Goal: Task Accomplishment & Management: Complete application form

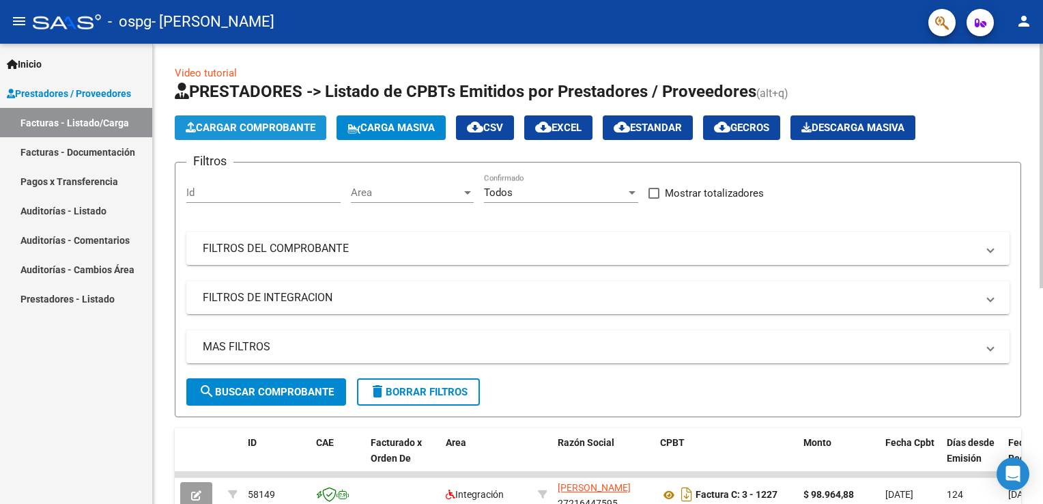
click at [248, 130] on span "Cargar Comprobante" at bounding box center [251, 128] width 130 height 12
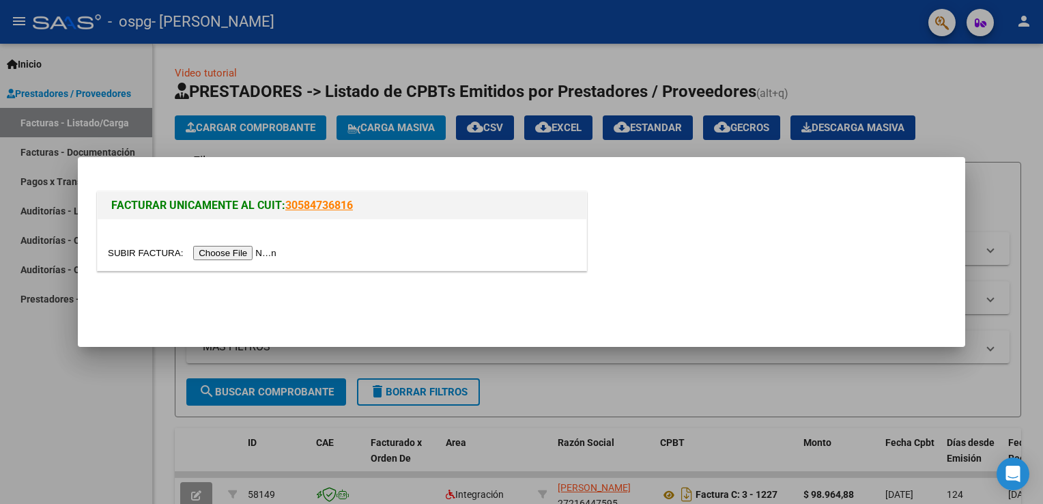
click at [233, 249] on input "file" at bounding box center [194, 253] width 173 height 14
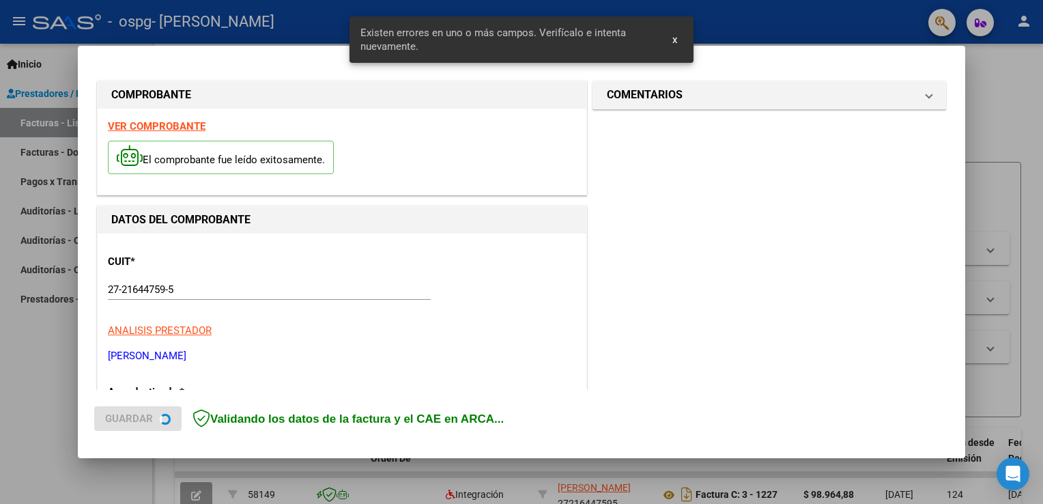
scroll to position [285, 0]
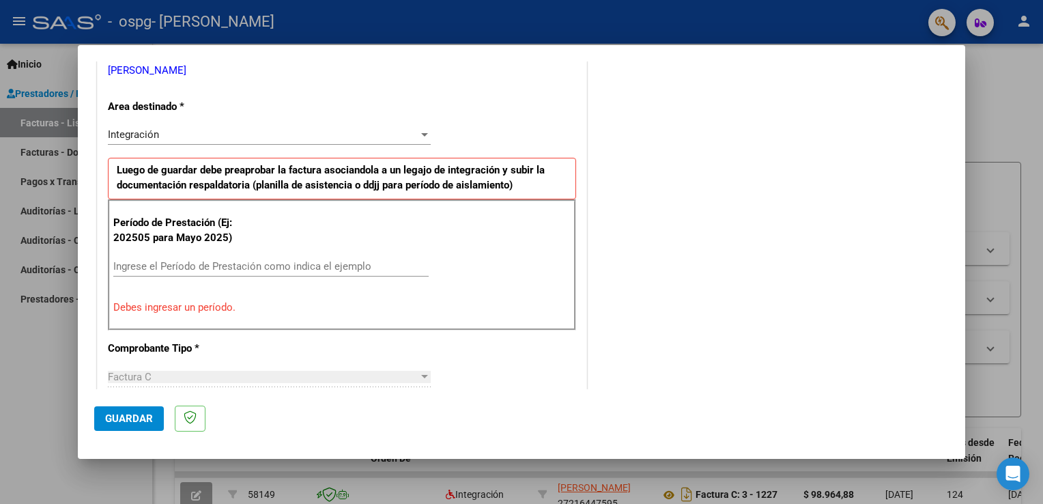
click at [134, 261] on input "Ingrese el Período de Prestación como indica el ejemplo" at bounding box center [270, 266] width 315 height 12
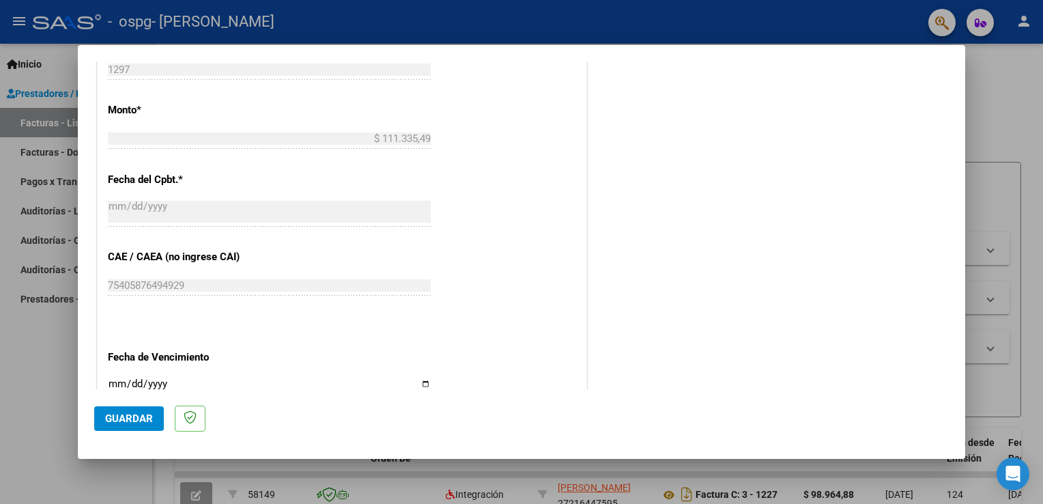
scroll to position [763, 0]
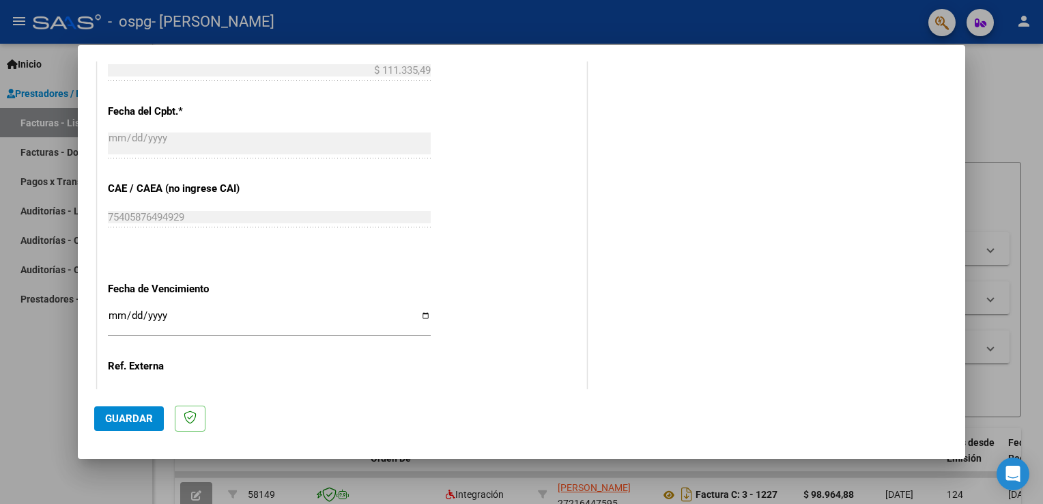
type input "202510"
click at [120, 318] on input "Ingresar la fecha" at bounding box center [269, 321] width 323 height 22
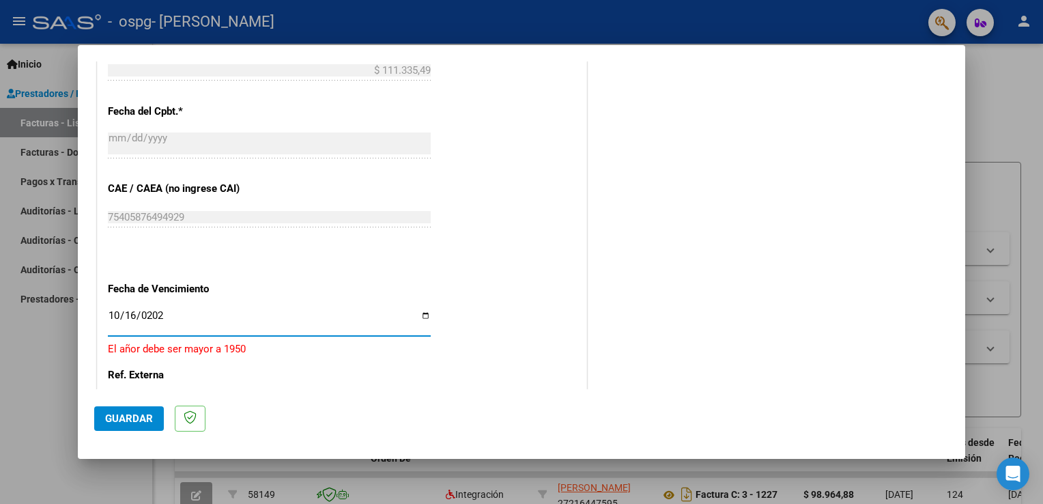
type input "[DATE]"
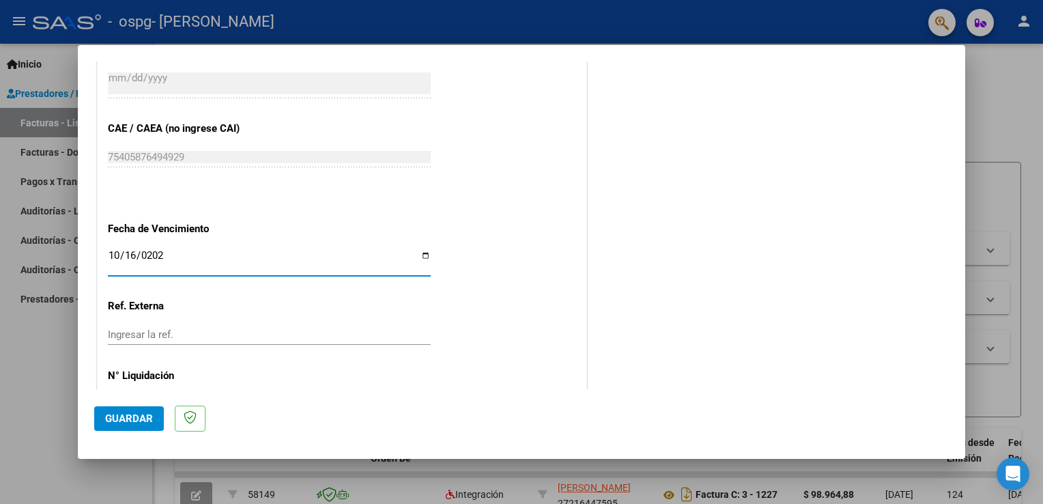
scroll to position [872, 0]
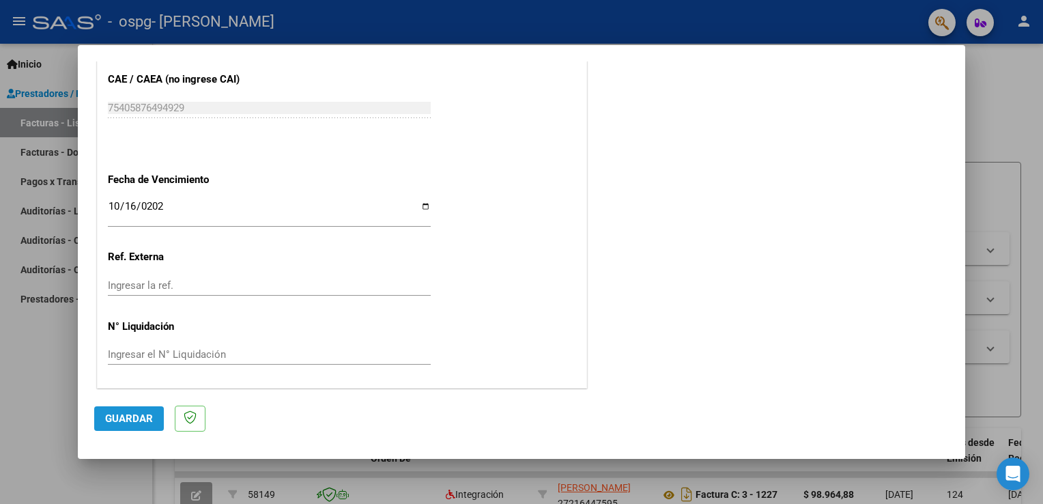
click at [117, 420] on span "Guardar" at bounding box center [129, 418] width 48 height 12
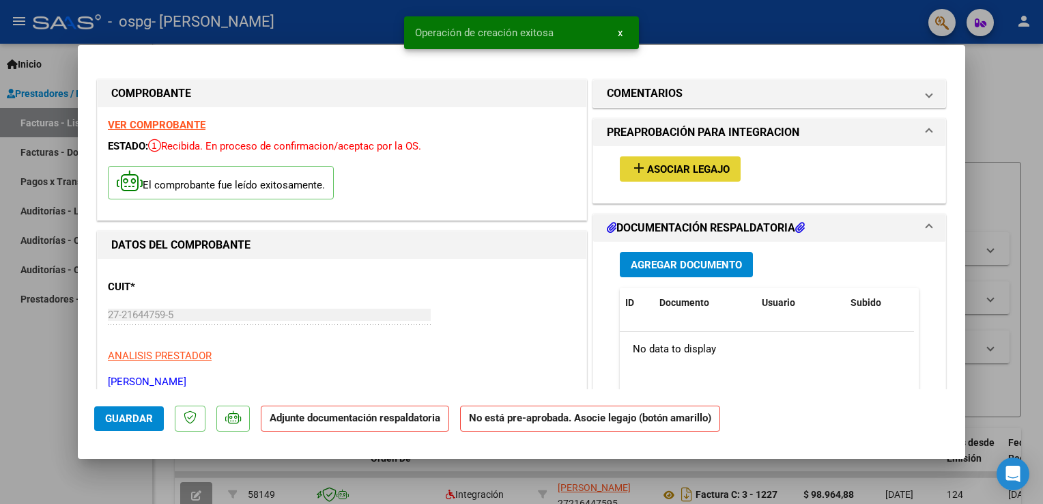
click at [647, 170] on span "Asociar Legajo" at bounding box center [688, 169] width 83 height 12
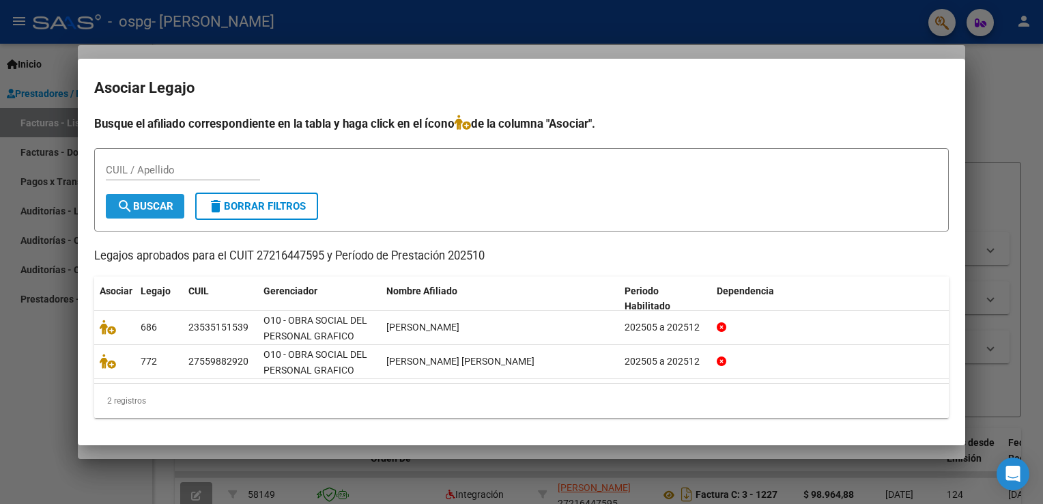
click at [138, 207] on span "search Buscar" at bounding box center [145, 206] width 57 height 12
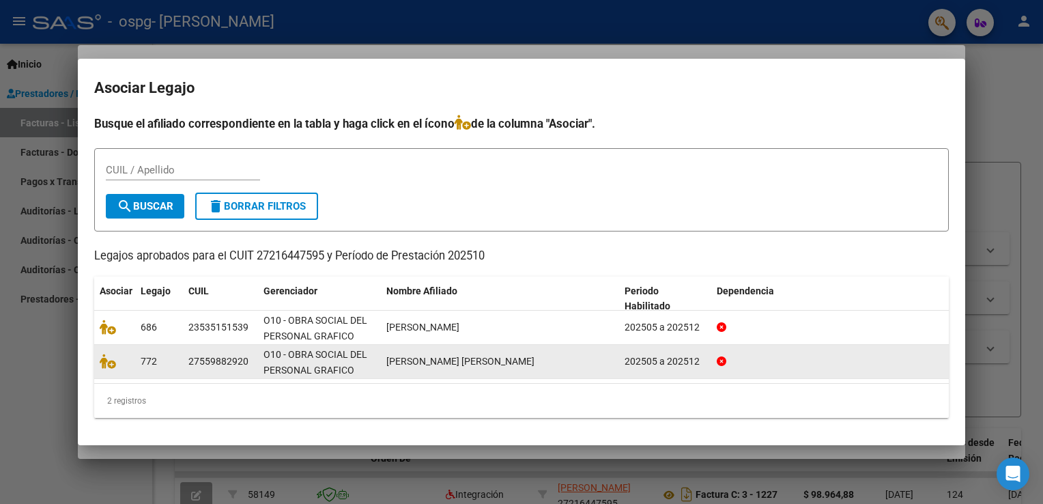
click at [448, 359] on span "[PERSON_NAME] [PERSON_NAME]" at bounding box center [460, 361] width 148 height 11
click at [106, 354] on icon at bounding box center [108, 361] width 16 height 15
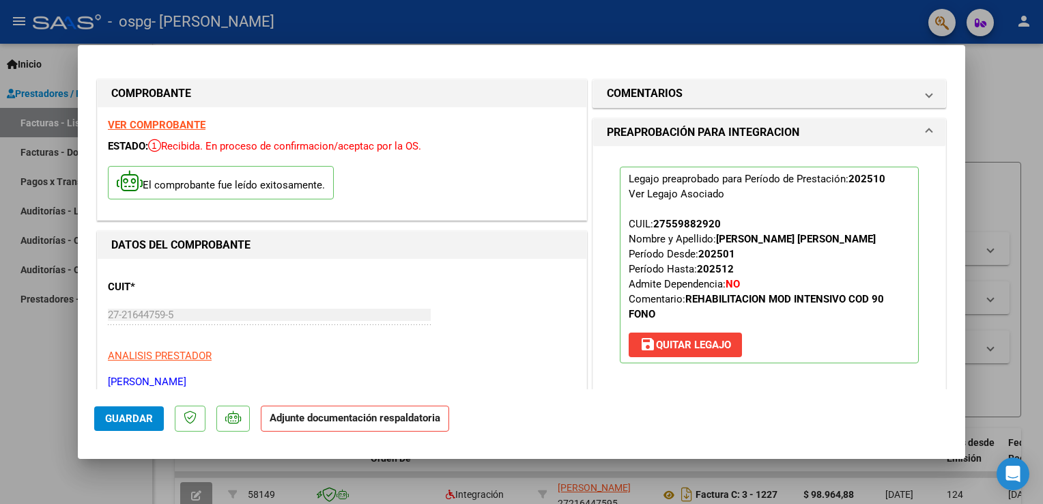
click at [355, 425] on p "Adjunte documentación respaldatoria" at bounding box center [355, 418] width 188 height 27
click at [297, 422] on strong "Adjunte documentación respaldatoria" at bounding box center [355, 418] width 171 height 12
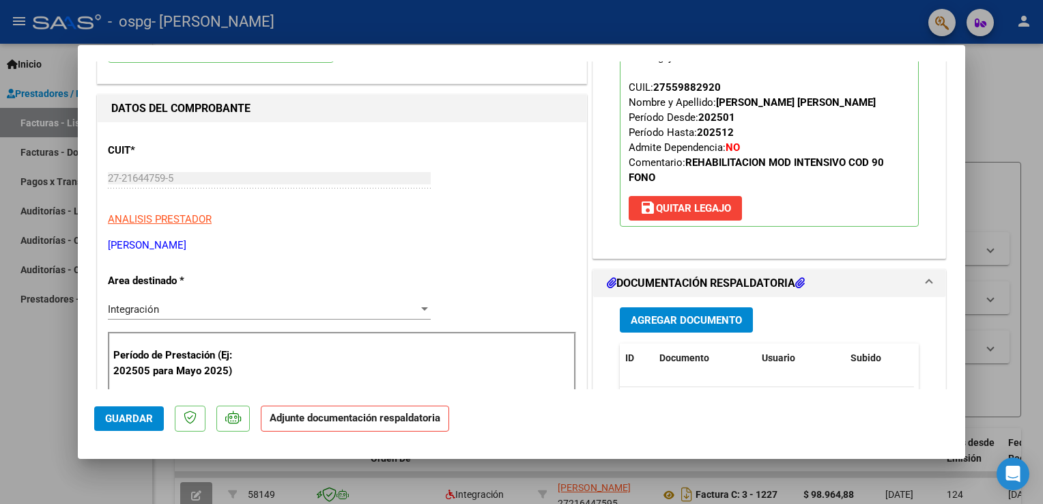
click at [662, 316] on span "Agregar Documento" at bounding box center [686, 320] width 111 height 12
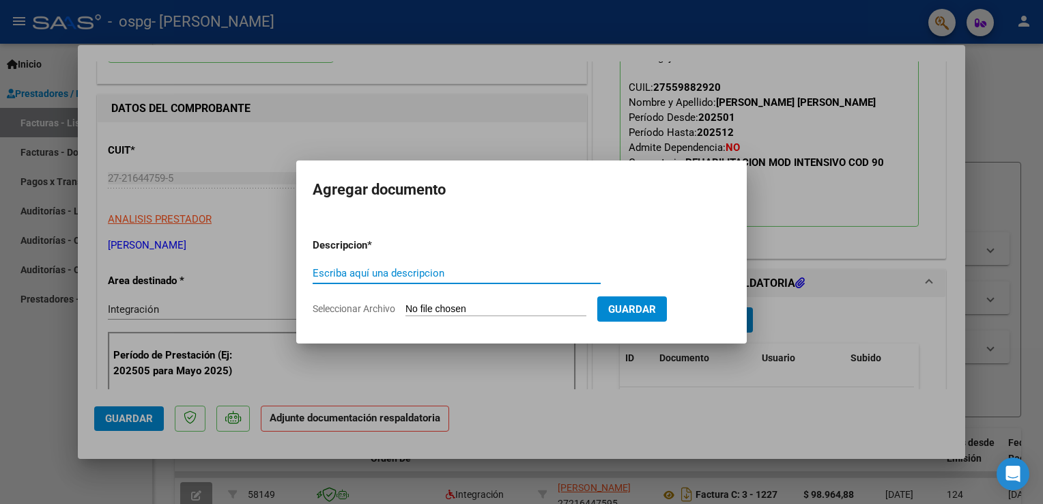
click at [368, 274] on input "Escriba aquí una descripcion" at bounding box center [457, 273] width 288 height 12
type input "PLANILLA ASISTENCIA"
click at [377, 310] on span "Seleccionar Archivo" at bounding box center [354, 308] width 83 height 11
click at [405, 310] on input "Seleccionar Archivo" at bounding box center [495, 309] width 181 height 13
type input "C:\fakepath\PLANILLA ASIST SEPTIEMBRE [PERSON_NAME] .pdf"
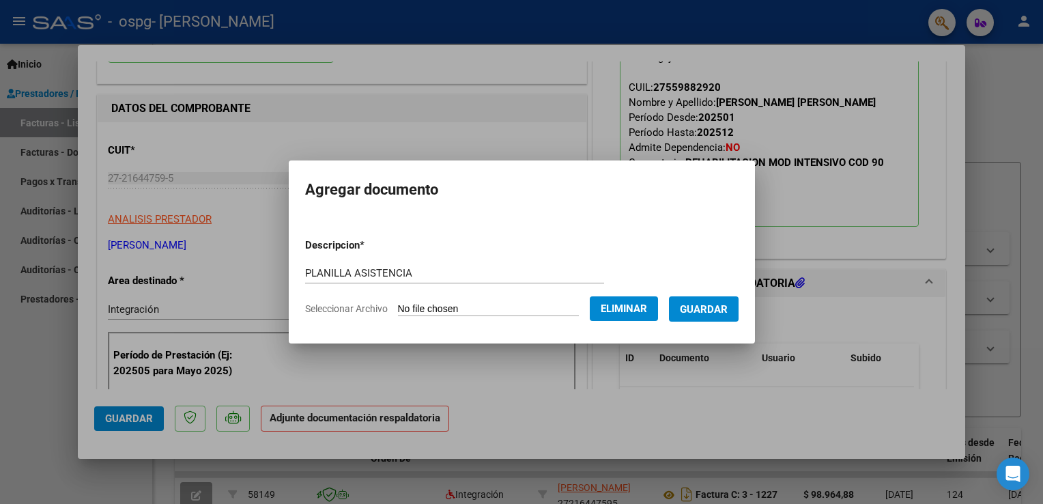
click at [719, 303] on span "Guardar" at bounding box center [704, 309] width 48 height 12
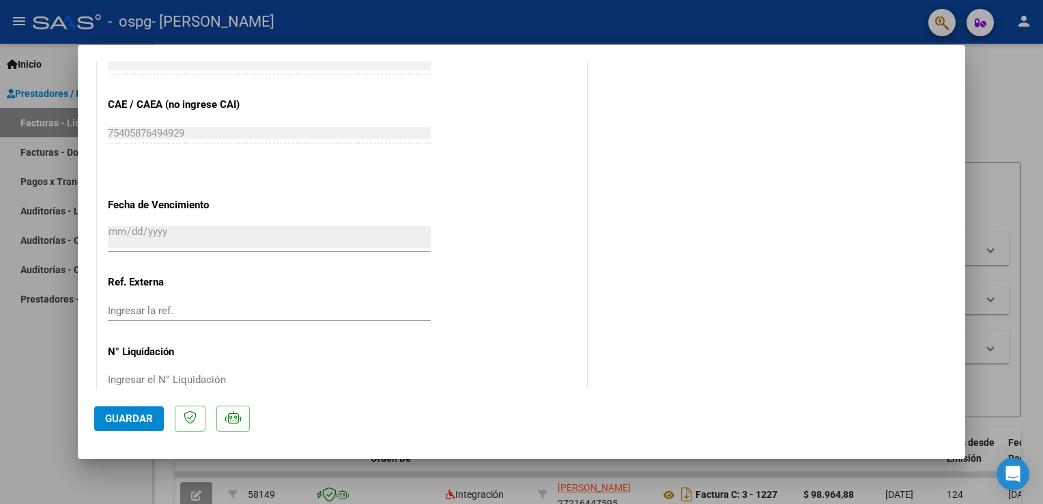
scroll to position [893, 0]
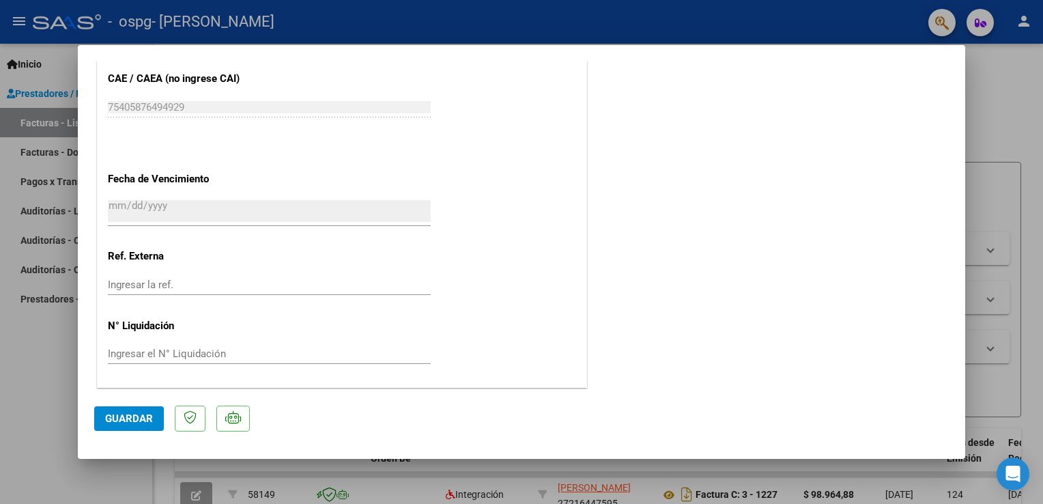
click at [137, 418] on span "Guardar" at bounding box center [129, 418] width 48 height 12
click at [189, 416] on icon at bounding box center [190, 417] width 13 height 14
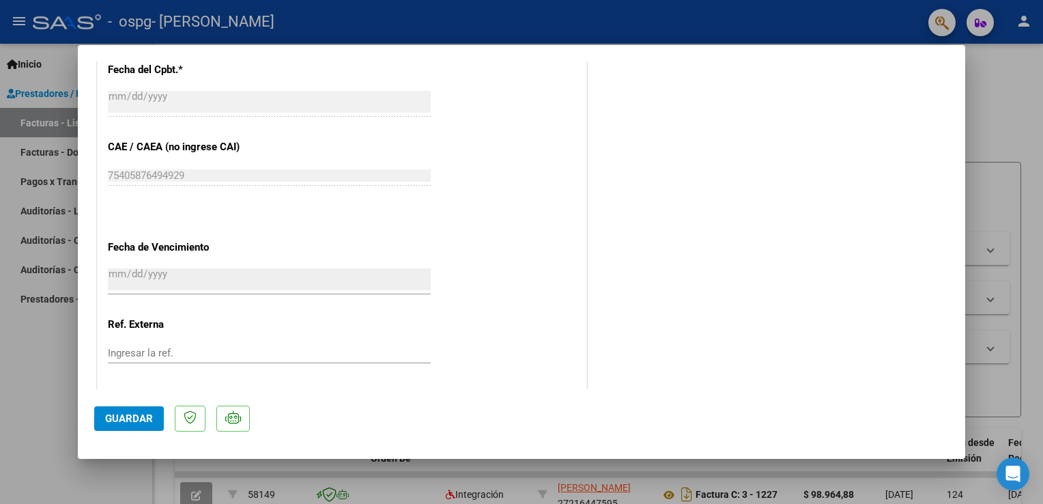
click at [984, 113] on div at bounding box center [521, 252] width 1043 height 504
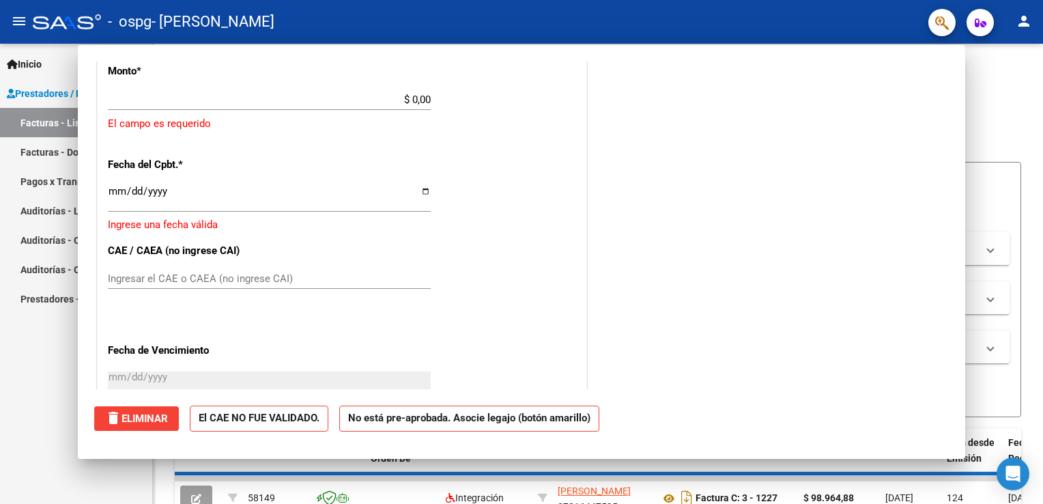
scroll to position [0, 0]
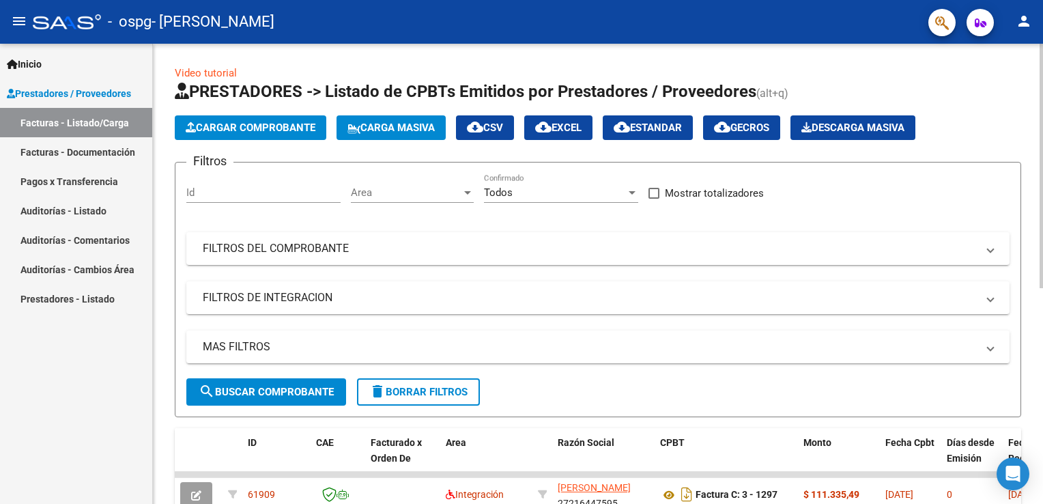
click at [257, 124] on span "Cargar Comprobante" at bounding box center [251, 128] width 130 height 12
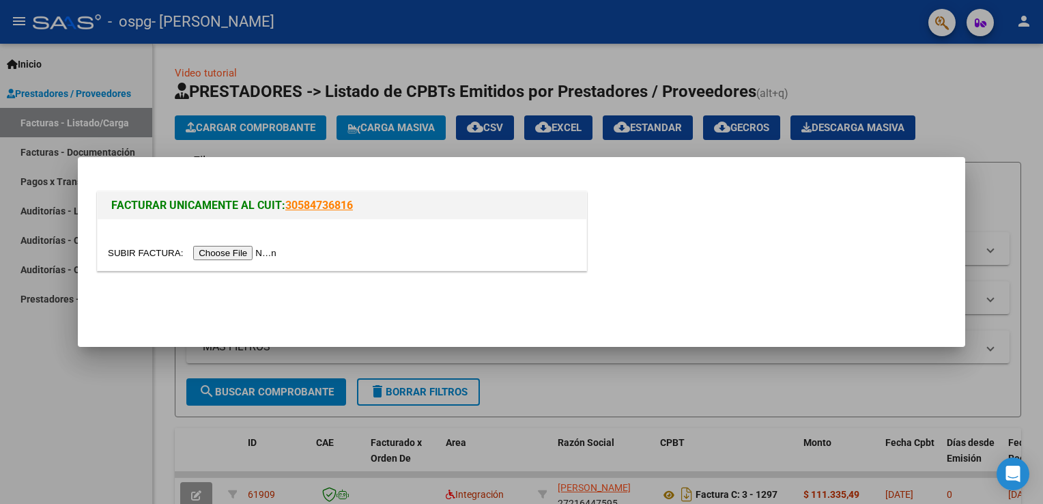
click at [214, 252] on input "file" at bounding box center [194, 253] width 173 height 14
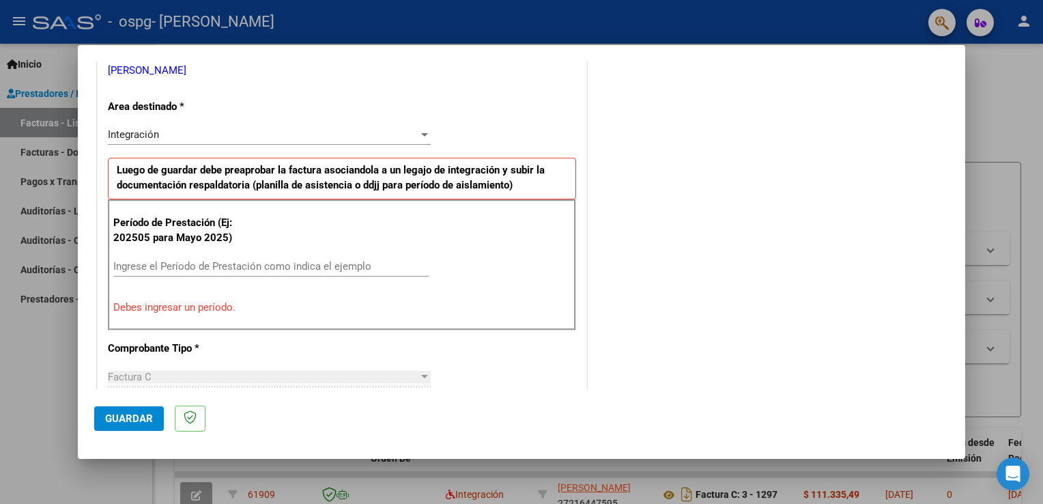
scroll to position [353, 0]
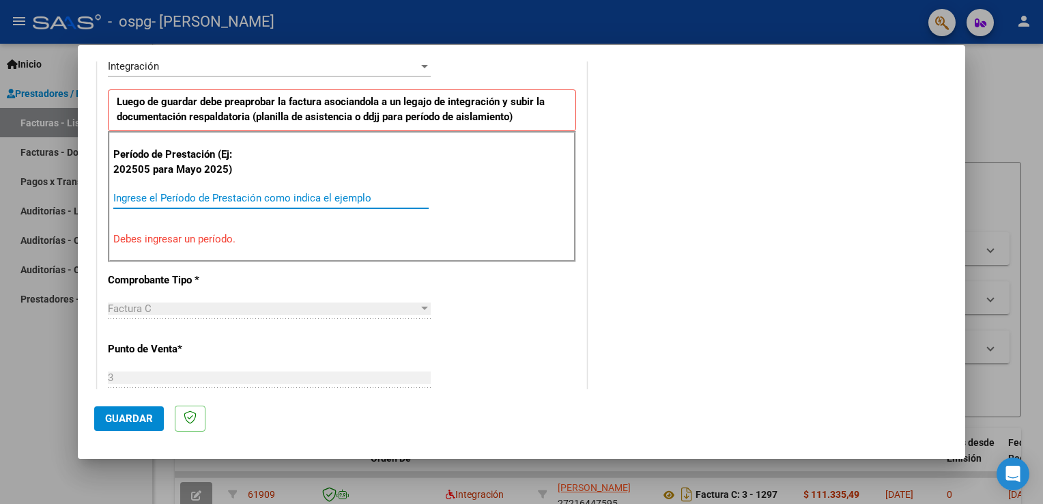
click at [199, 195] on input "Ingrese el Período de Prestación como indica el ejemplo" at bounding box center [270, 198] width 315 height 12
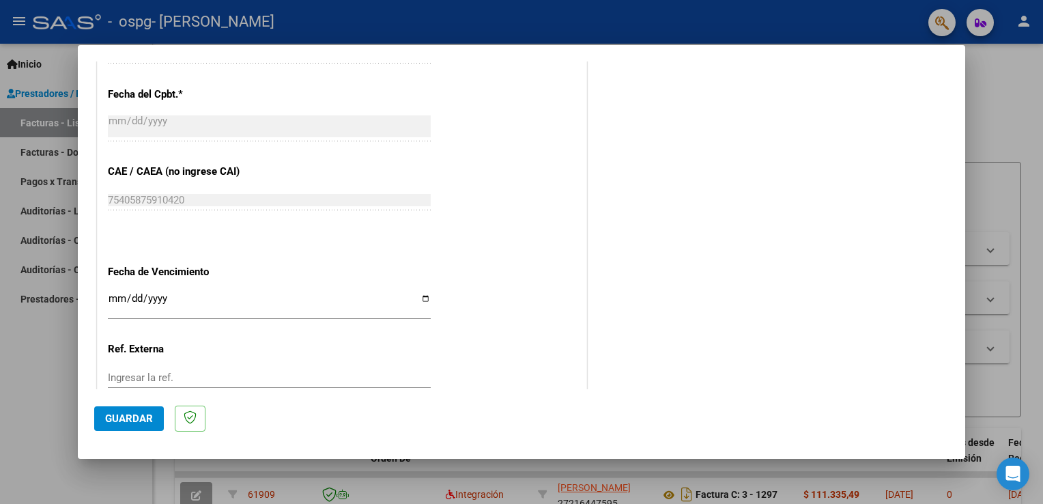
scroll to position [831, 0]
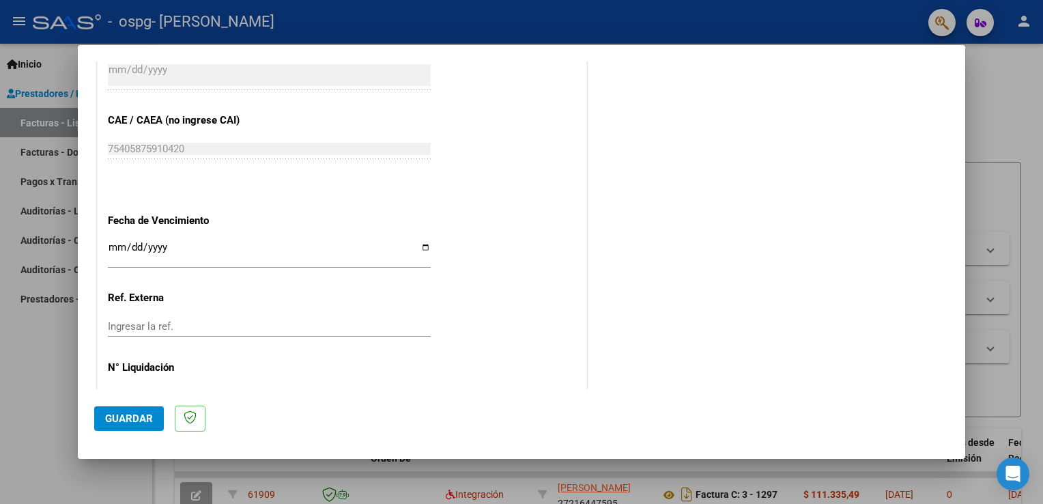
type input "202509"
click at [116, 242] on input "Ingresar la fecha" at bounding box center [269, 253] width 323 height 22
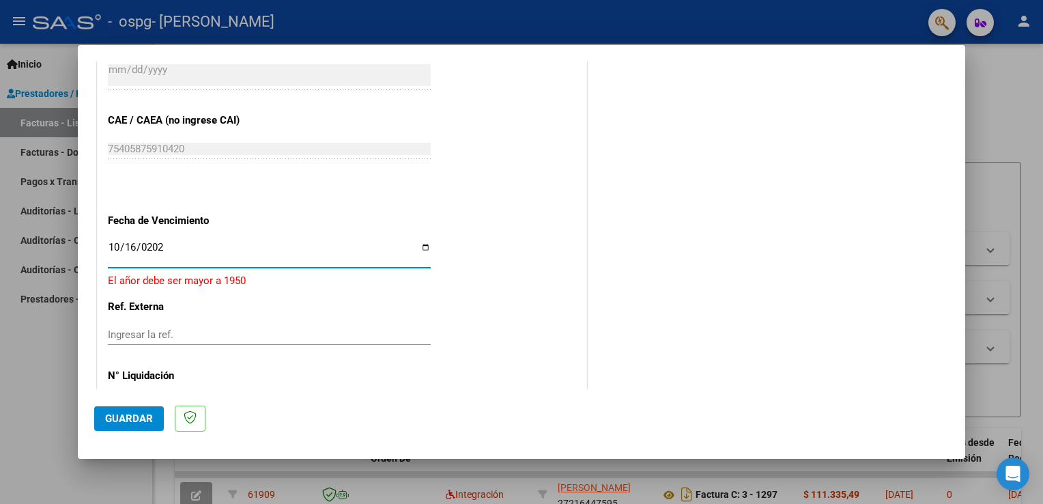
type input "[DATE]"
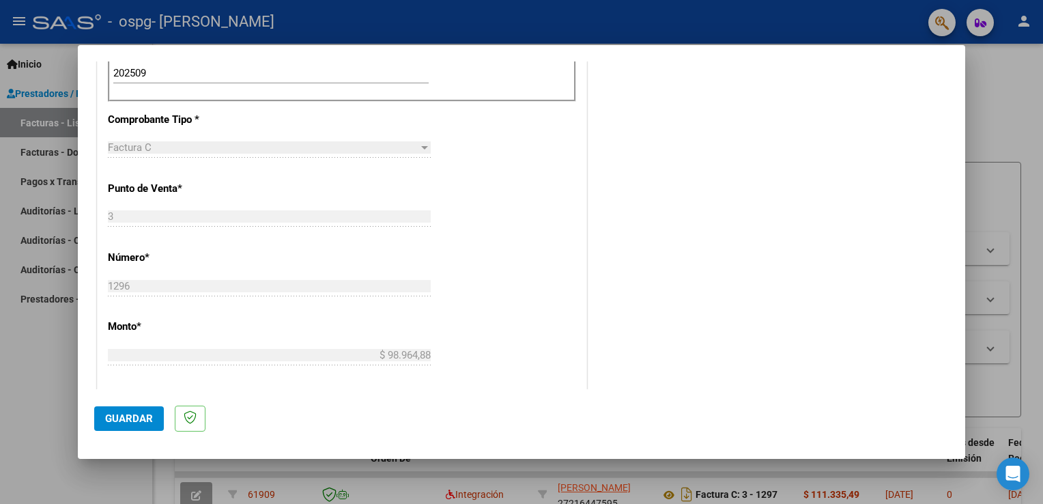
scroll to position [872, 0]
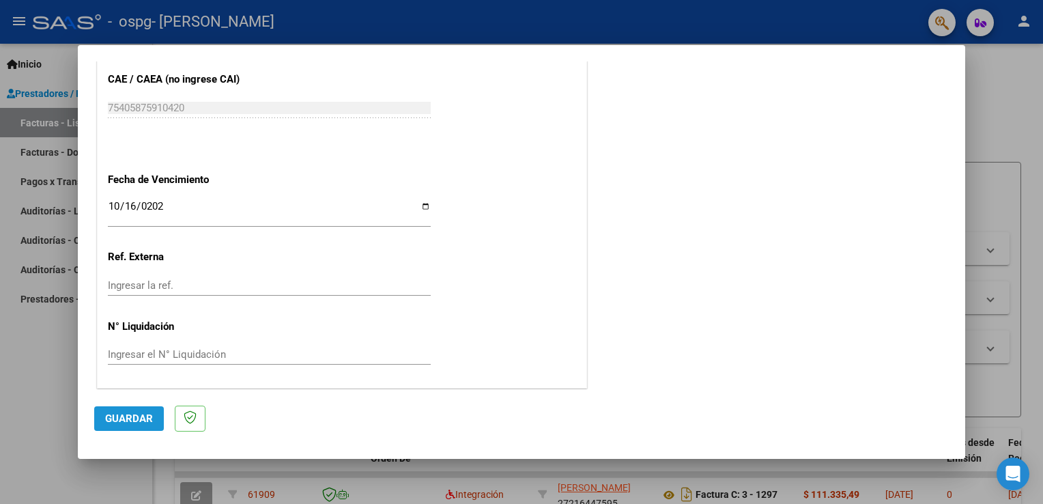
click at [145, 418] on span "Guardar" at bounding box center [129, 418] width 48 height 12
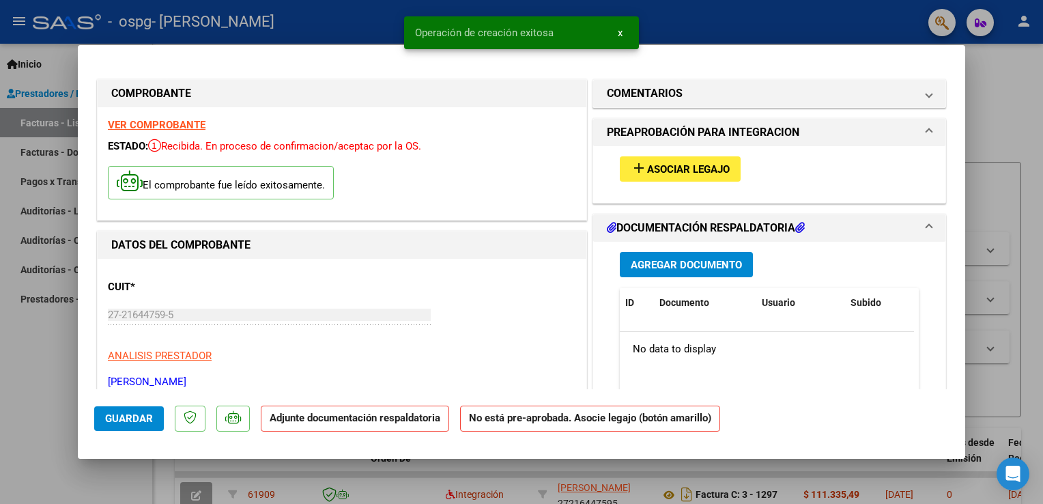
click at [672, 173] on span "Asociar Legajo" at bounding box center [688, 169] width 83 height 12
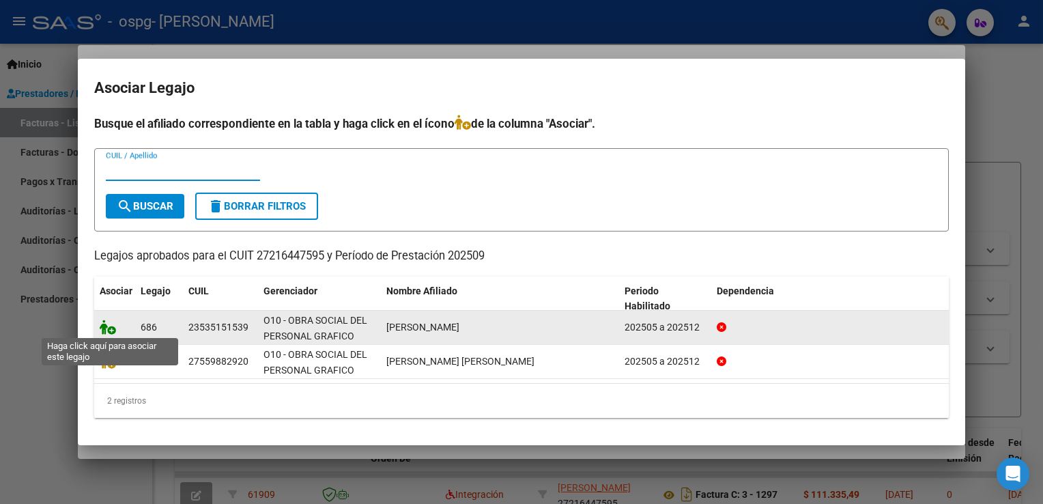
click at [100, 329] on icon at bounding box center [108, 326] width 16 height 15
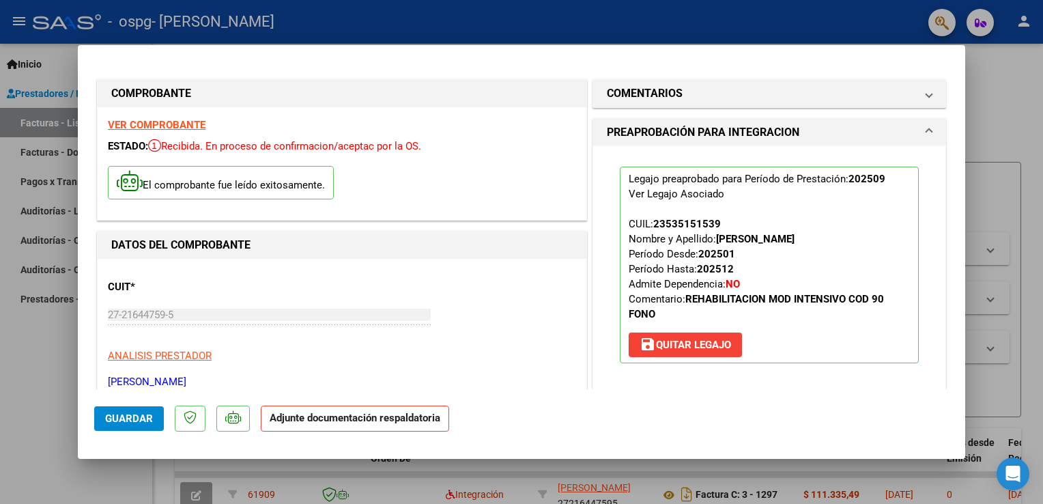
scroll to position [137, 0]
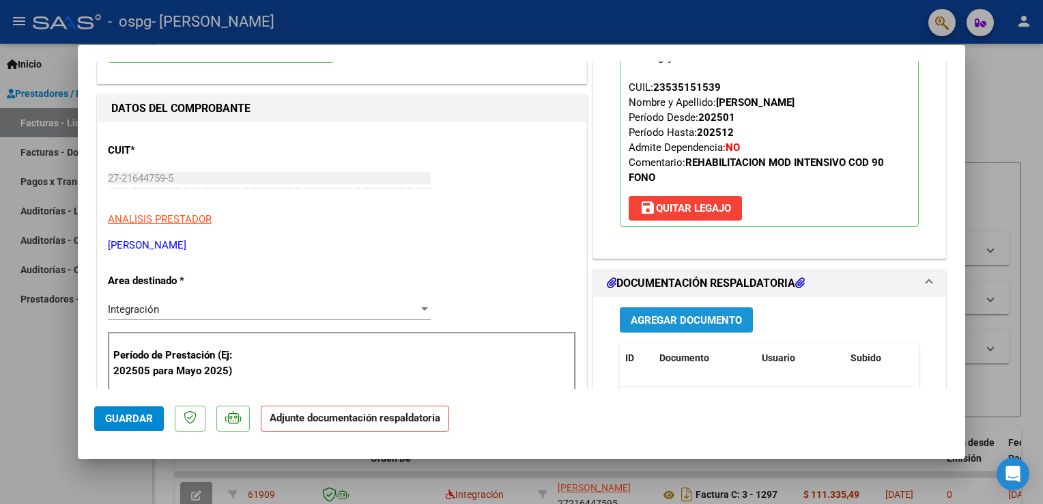
click at [666, 321] on span "Agregar Documento" at bounding box center [686, 320] width 111 height 12
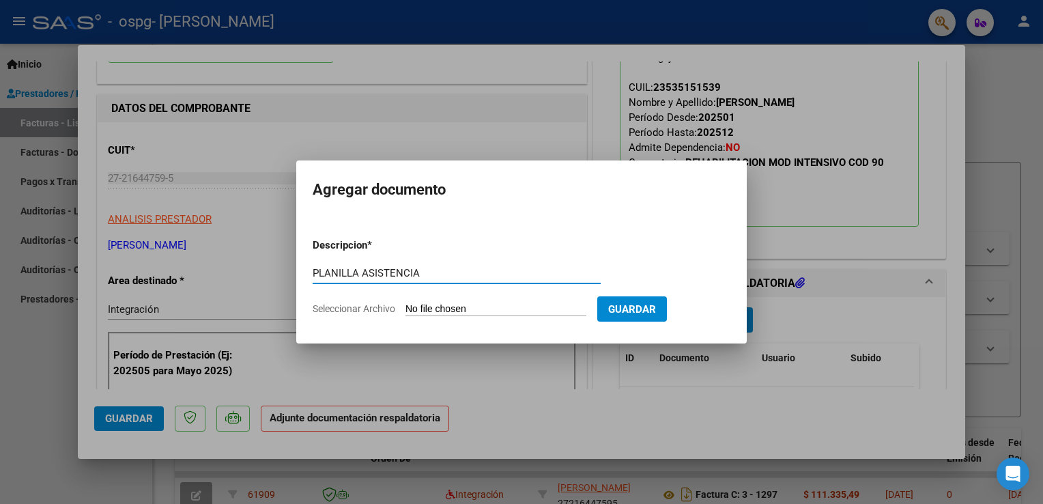
type input "PLANILLA ASISTENCIA"
click at [472, 310] on input "Seleccionar Archivo" at bounding box center [495, 309] width 181 height 13
type input "C:\fakepath\PLANILLA ASIST SEPTIEMBRE [PERSON_NAME] .pdf"
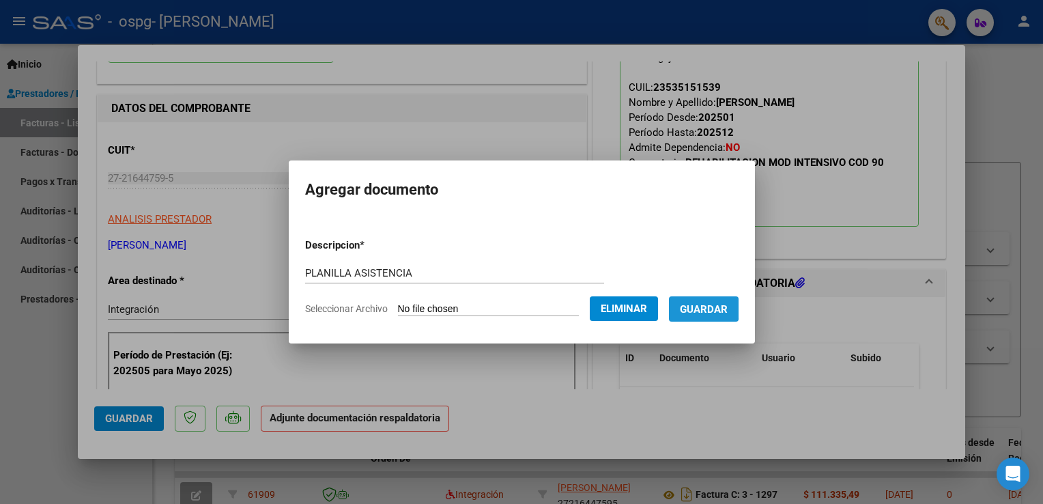
click at [717, 307] on span "Guardar" at bounding box center [704, 309] width 48 height 12
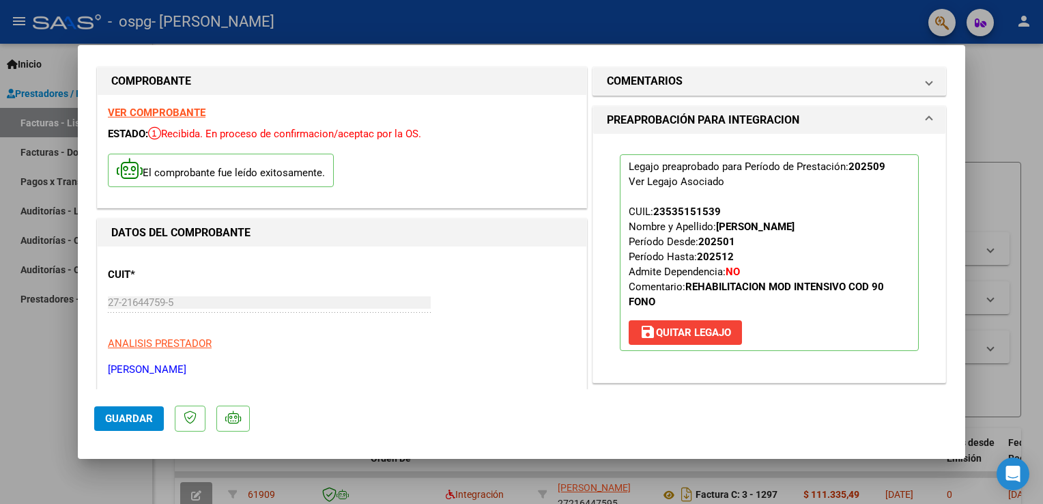
scroll to position [0, 0]
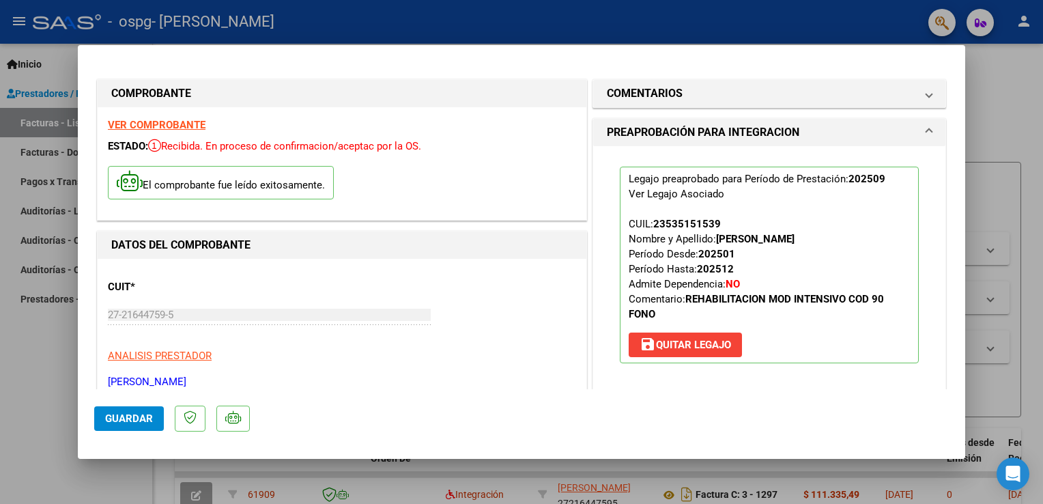
click at [982, 212] on div at bounding box center [521, 252] width 1043 height 504
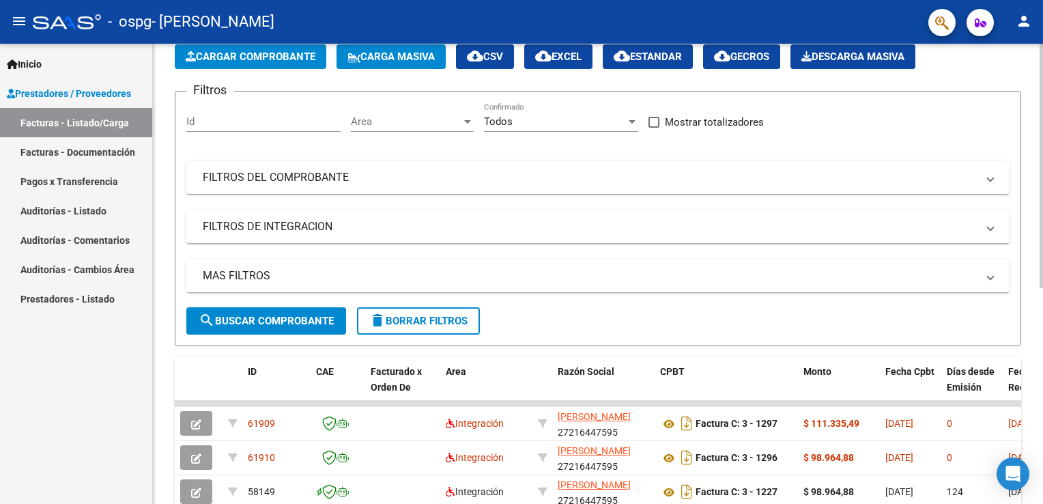
scroll to position [137, 0]
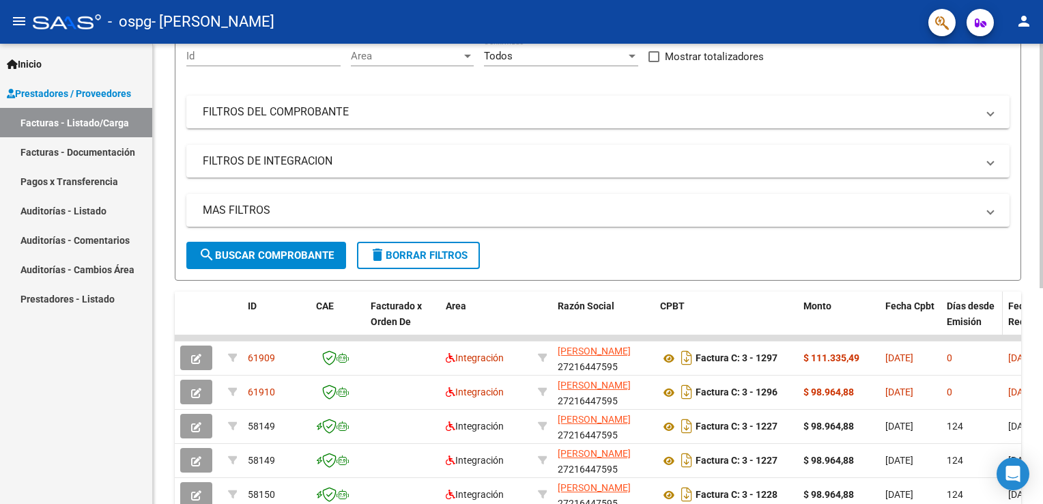
drag, startPoint x: 936, startPoint y: 336, endPoint x: 1002, endPoint y: 330, distance: 66.5
click at [1002, 330] on div "ID CAE Facturado x Orden De Area Razón Social CPBT Monto Fecha Cpbt Días desde …" at bounding box center [598, 506] width 846 height 430
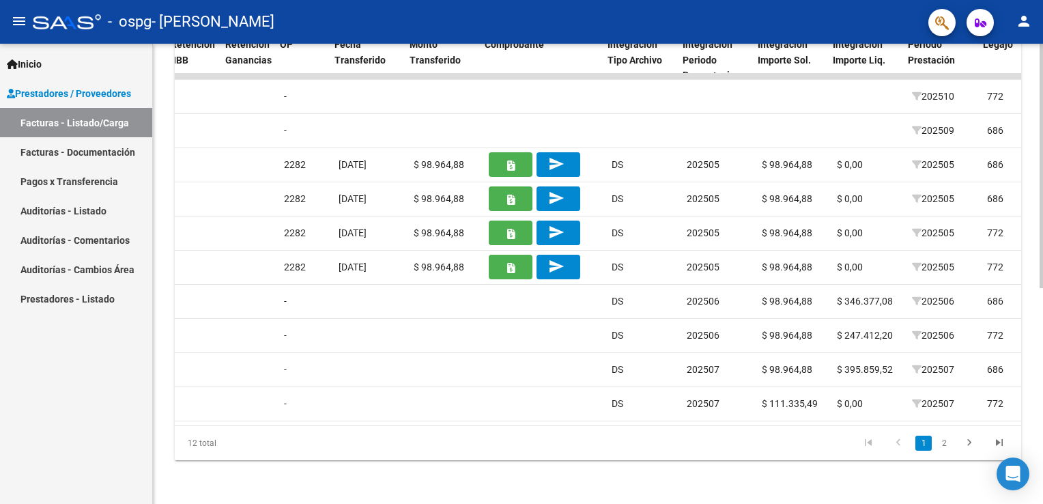
scroll to position [0, 1051]
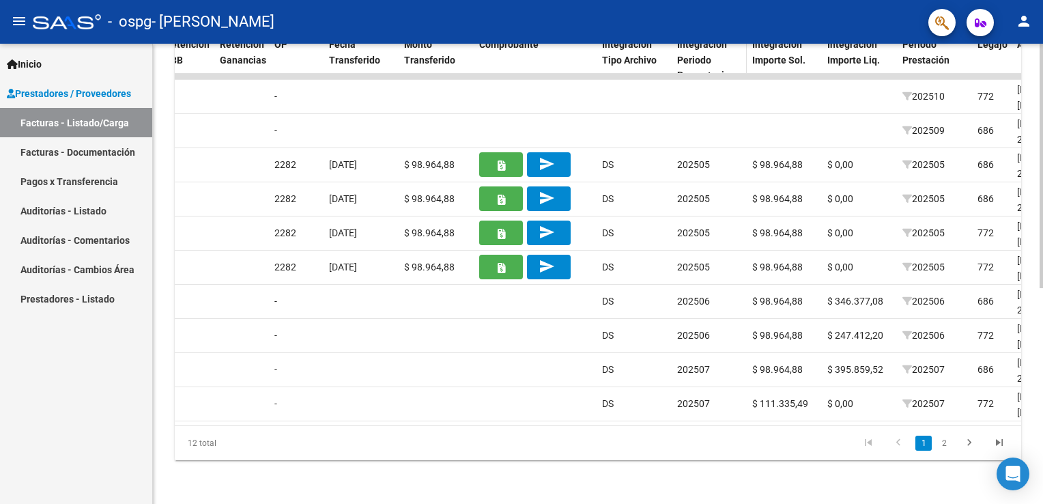
click at [689, 51] on span "Integracion Periodo Presentacion" at bounding box center [706, 60] width 58 height 42
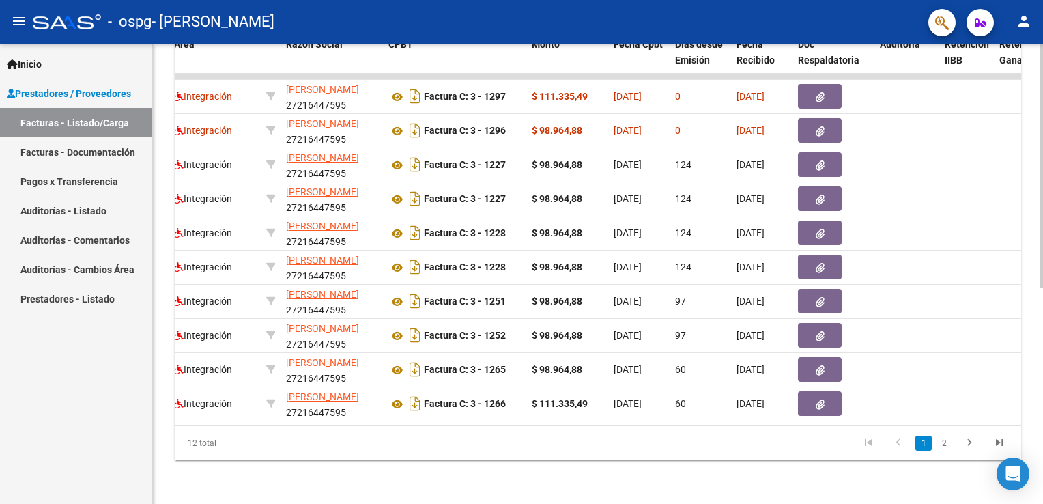
scroll to position [0, 0]
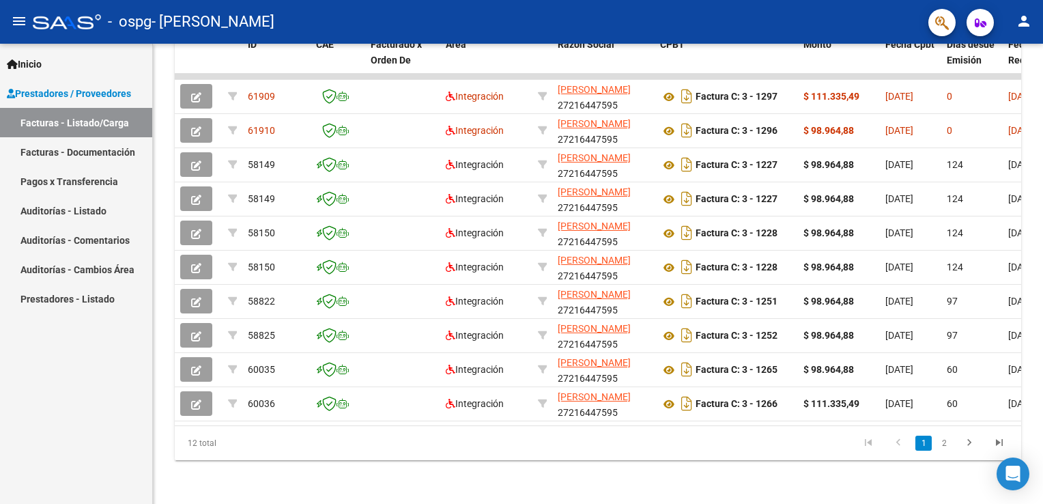
click at [36, 146] on link "Facturas - Documentación" at bounding box center [76, 151] width 152 height 29
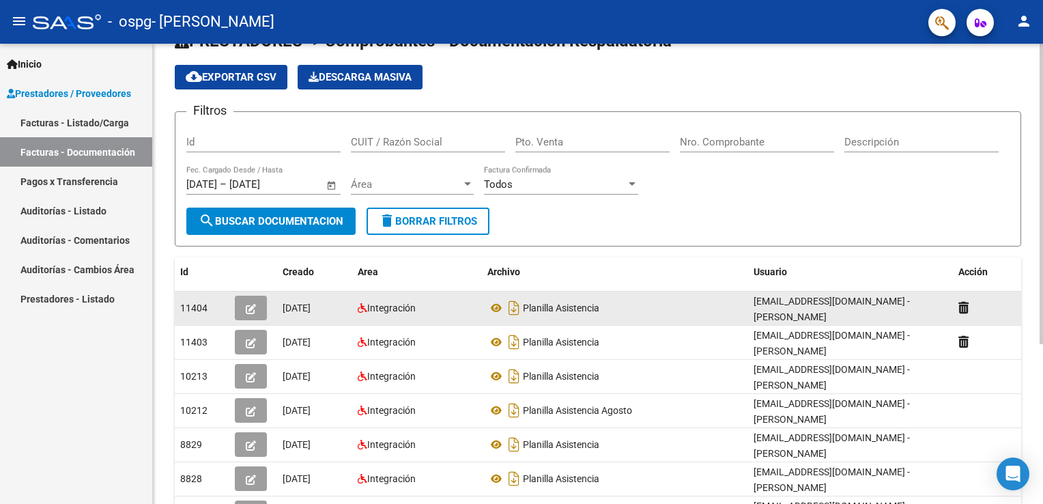
scroll to position [68, 0]
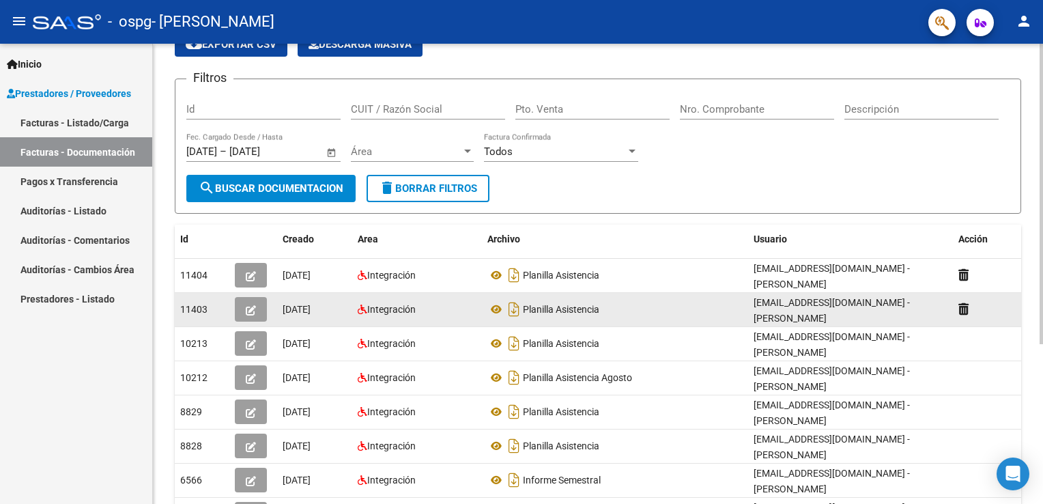
click at [250, 307] on icon "button" at bounding box center [251, 310] width 10 height 10
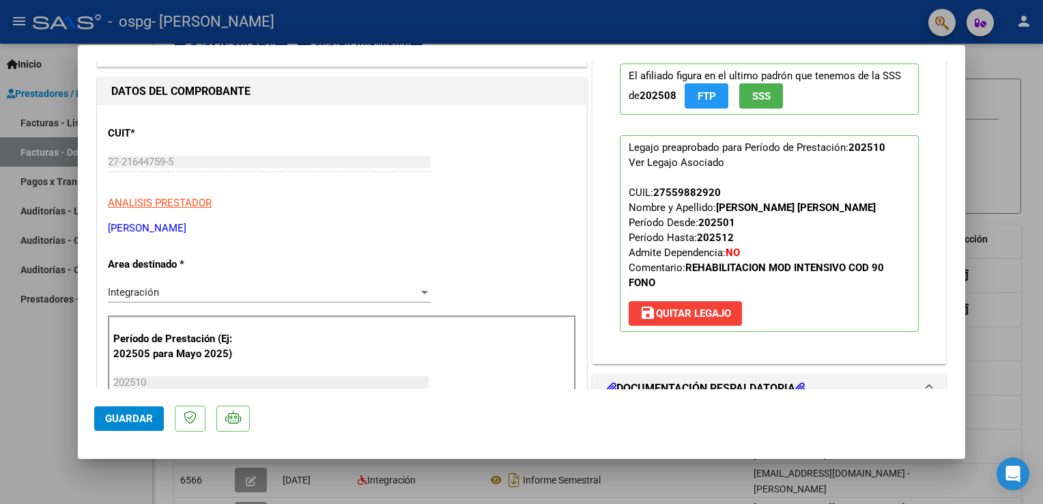
scroll to position [0, 0]
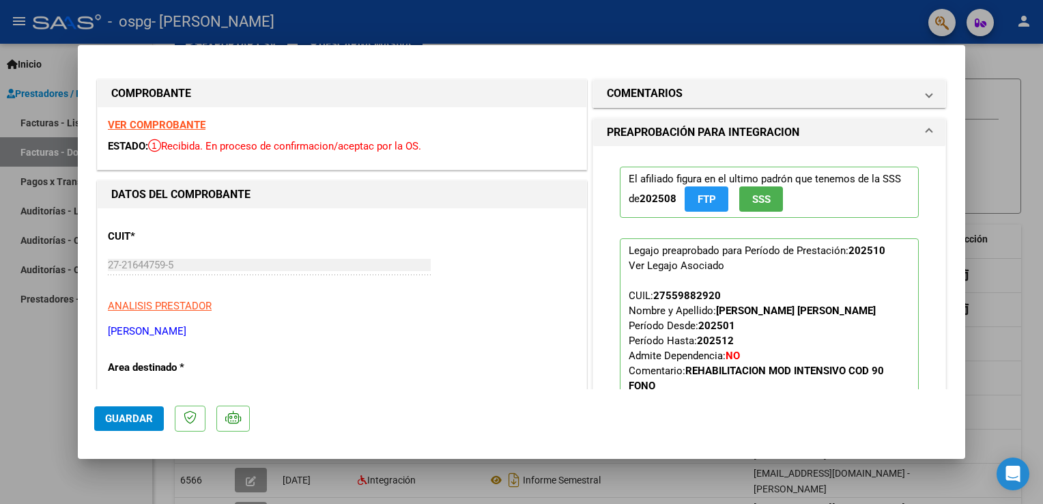
click at [986, 143] on div at bounding box center [521, 252] width 1043 height 504
type input "$ 0,00"
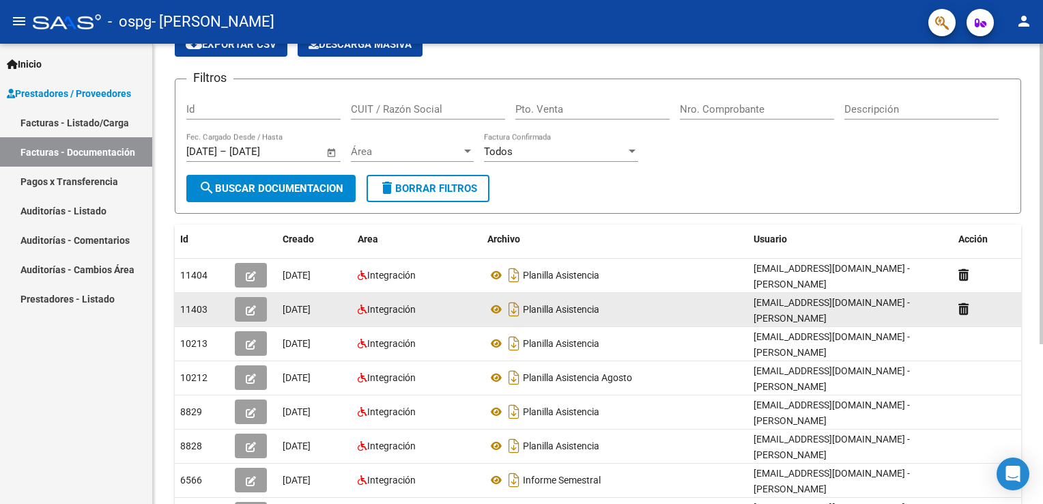
click at [248, 306] on icon "button" at bounding box center [251, 310] width 10 height 10
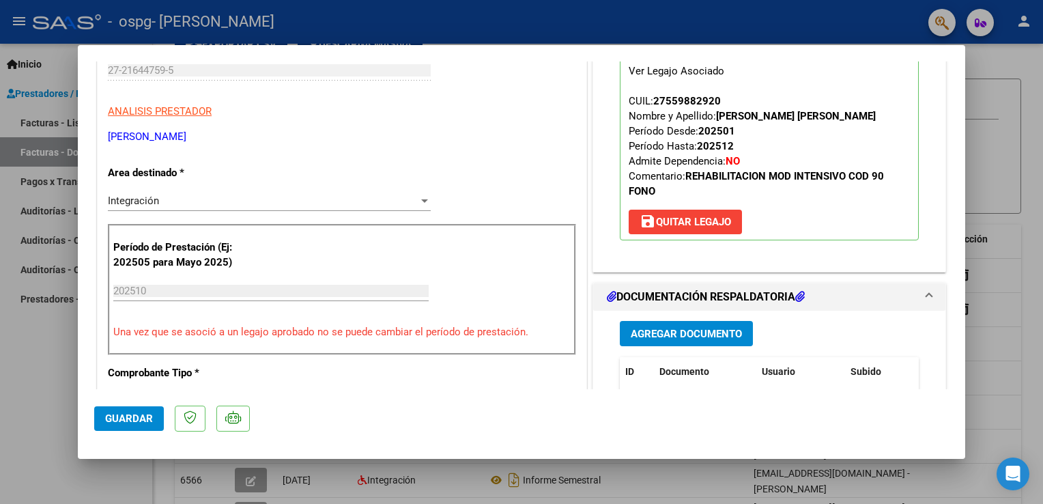
scroll to position [273, 0]
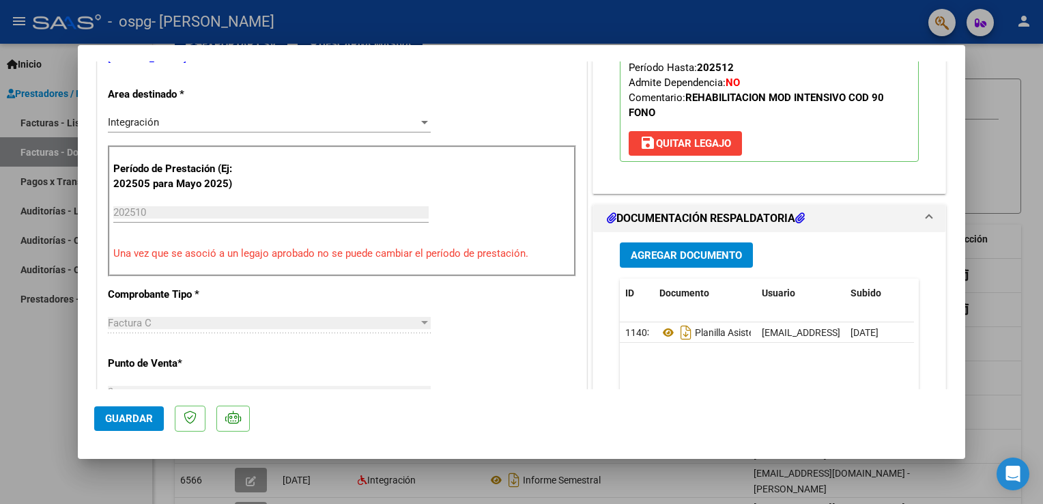
click at [1001, 203] on div at bounding box center [521, 252] width 1043 height 504
type input "$ 0,00"
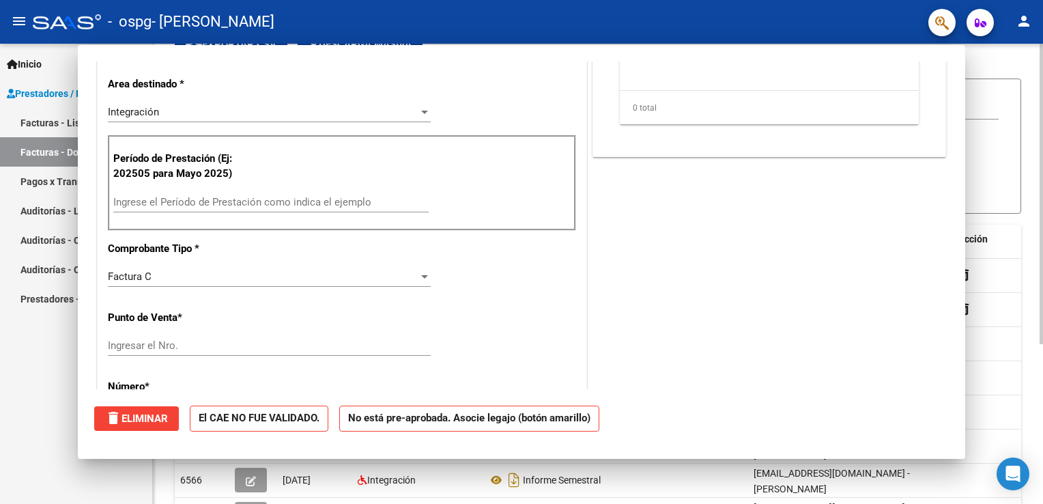
scroll to position [262, 0]
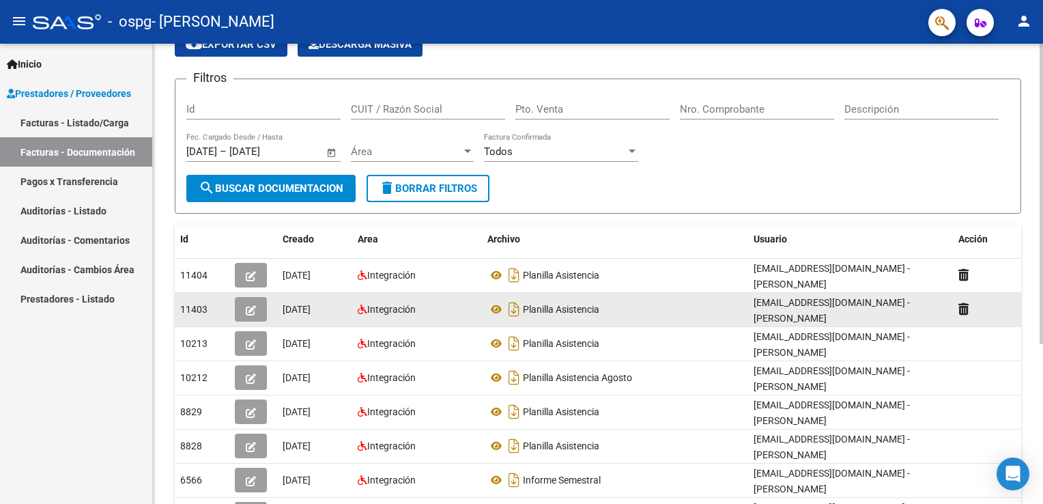
click at [957, 302] on datatable-body-cell at bounding box center [987, 309] width 68 height 33
click at [965, 307] on icon at bounding box center [963, 308] width 10 height 13
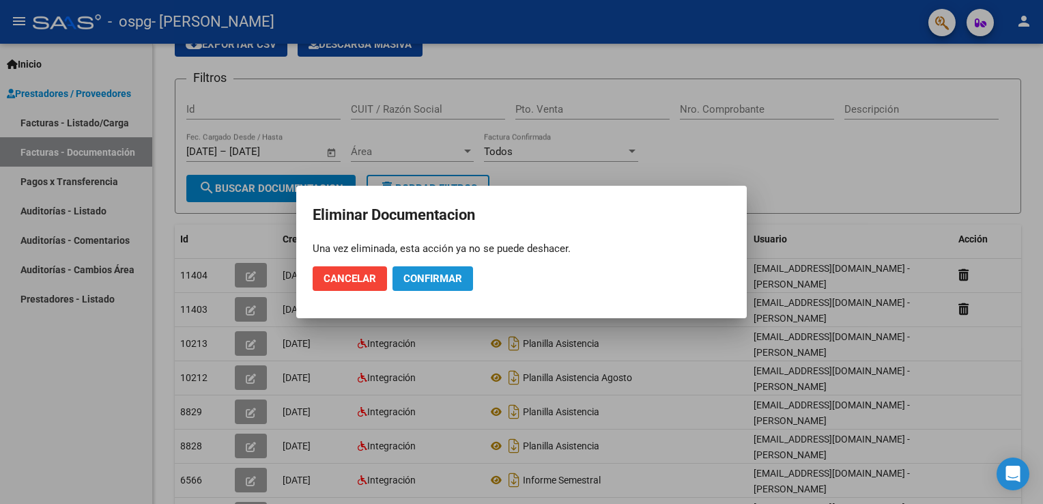
click at [429, 280] on span "Confirmar" at bounding box center [432, 278] width 59 height 12
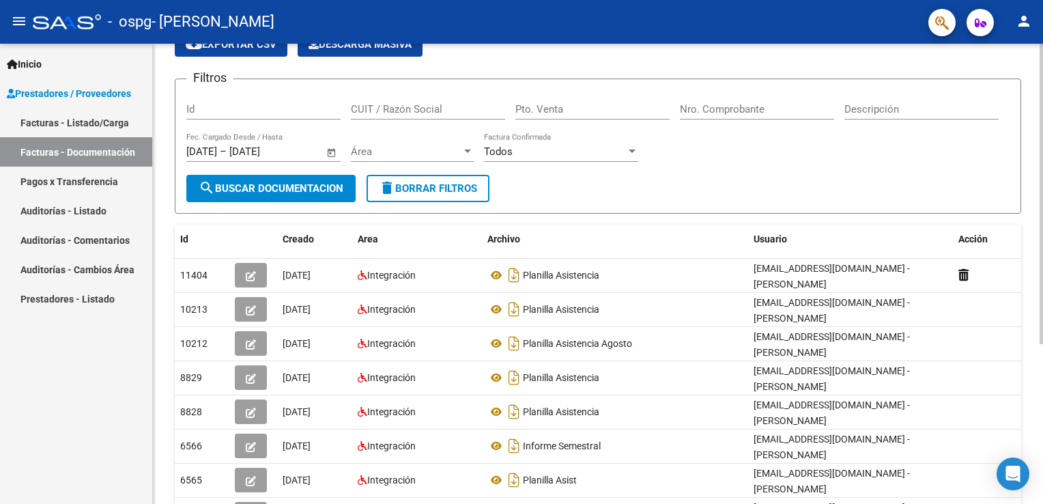
scroll to position [0, 0]
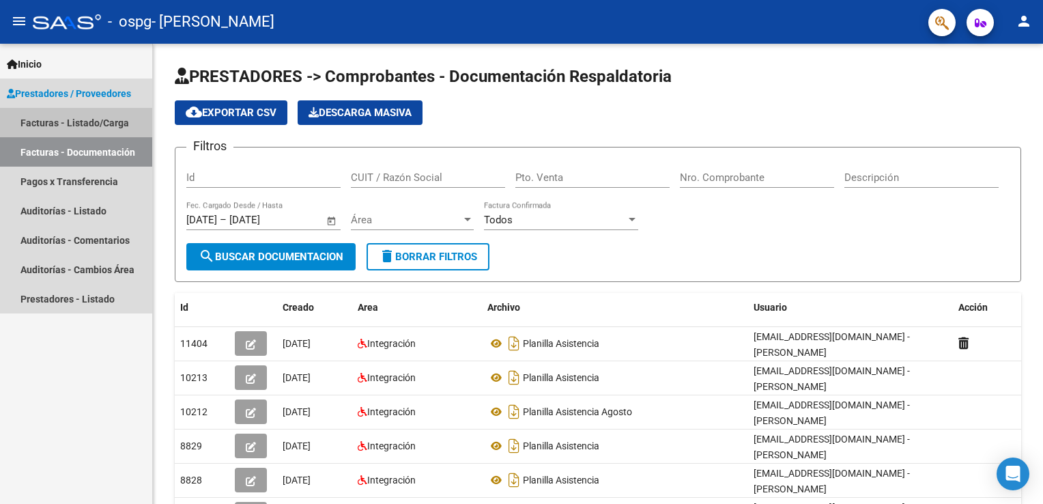
click at [48, 119] on link "Facturas - Listado/Carga" at bounding box center [76, 122] width 152 height 29
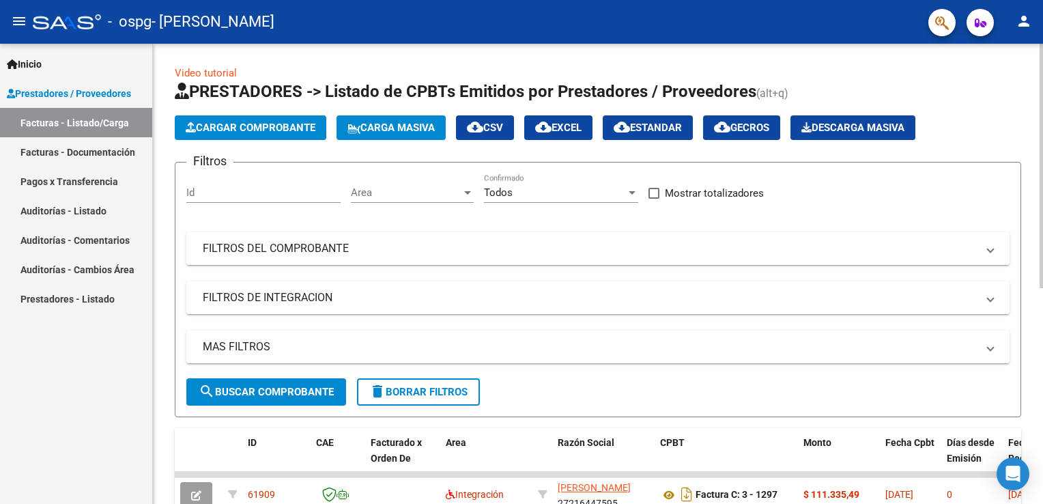
click at [241, 130] on span "Cargar Comprobante" at bounding box center [251, 128] width 130 height 12
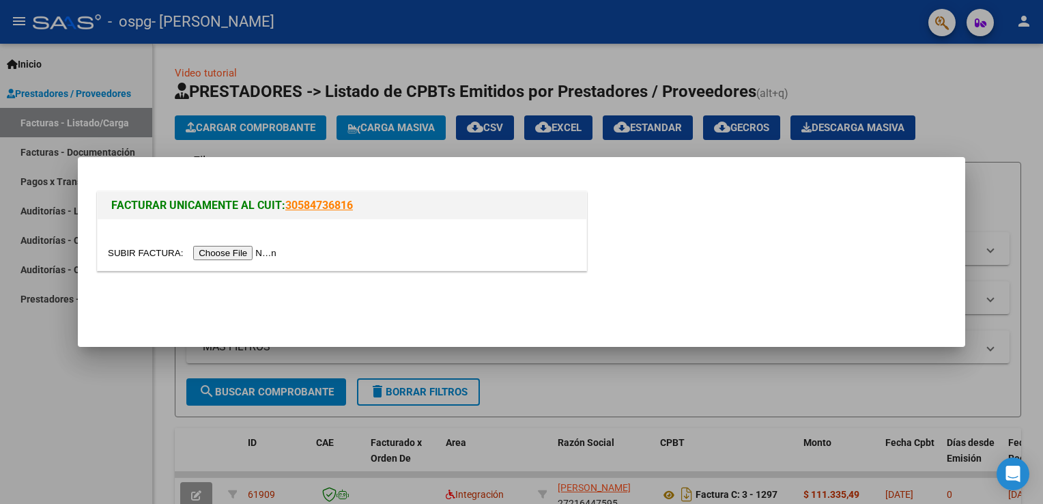
click at [236, 249] on input "file" at bounding box center [194, 253] width 173 height 14
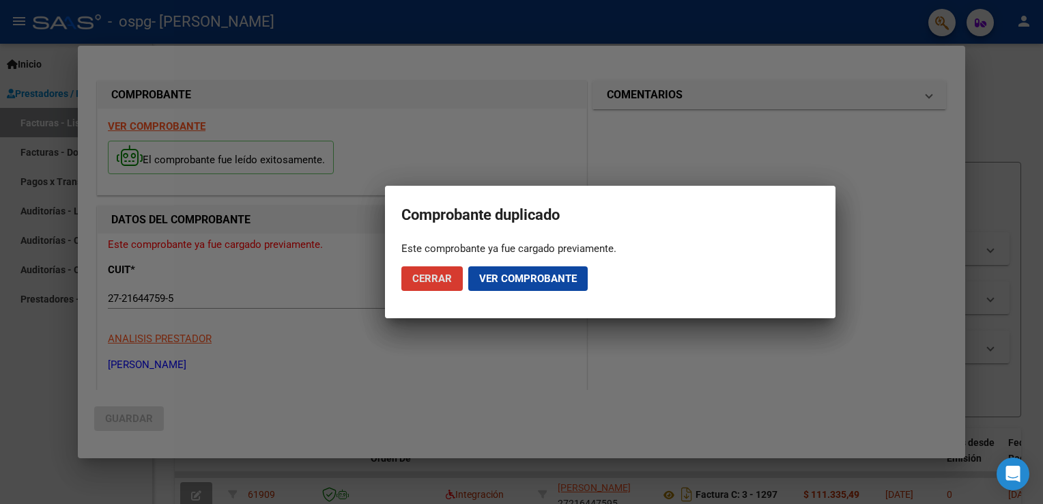
click at [502, 277] on span "Ver comprobante" at bounding box center [528, 278] width 98 height 12
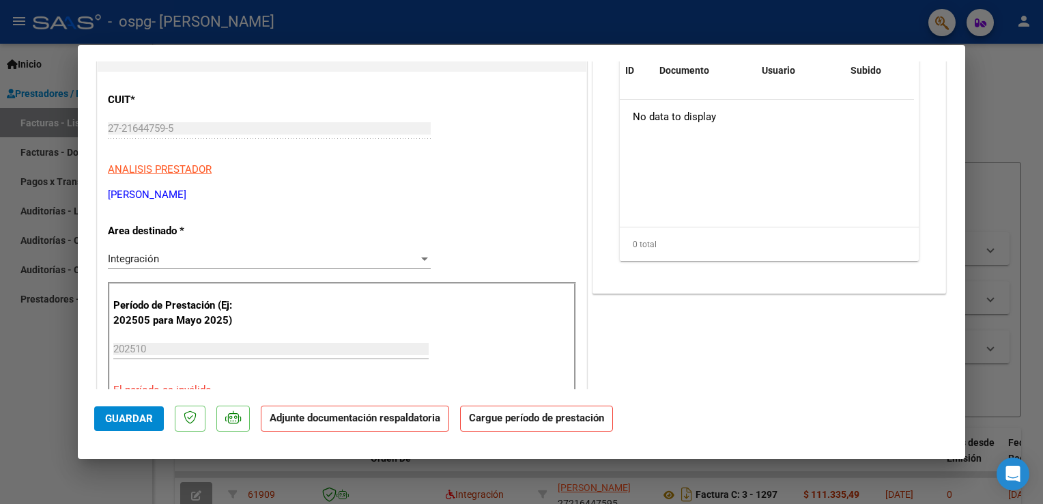
scroll to position [205, 0]
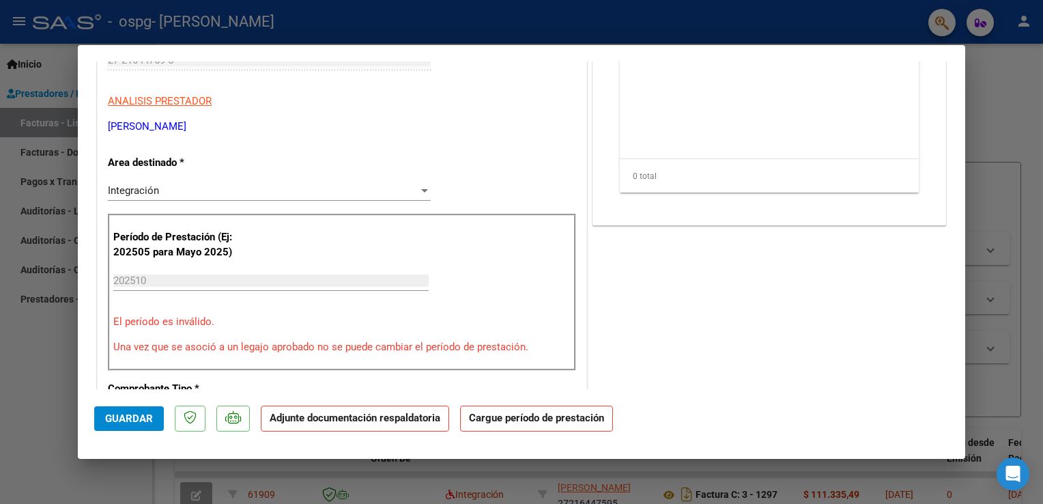
click at [151, 286] on div "202510 Ingrese el Período de Prestación como indica el ejemplo" at bounding box center [270, 280] width 315 height 20
click at [147, 275] on input "202510" at bounding box center [270, 280] width 315 height 12
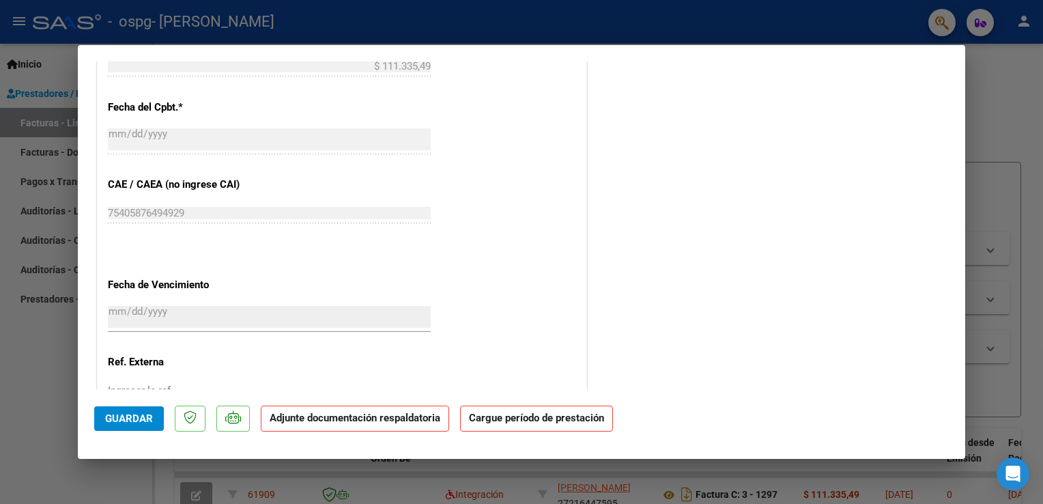
scroll to position [868, 0]
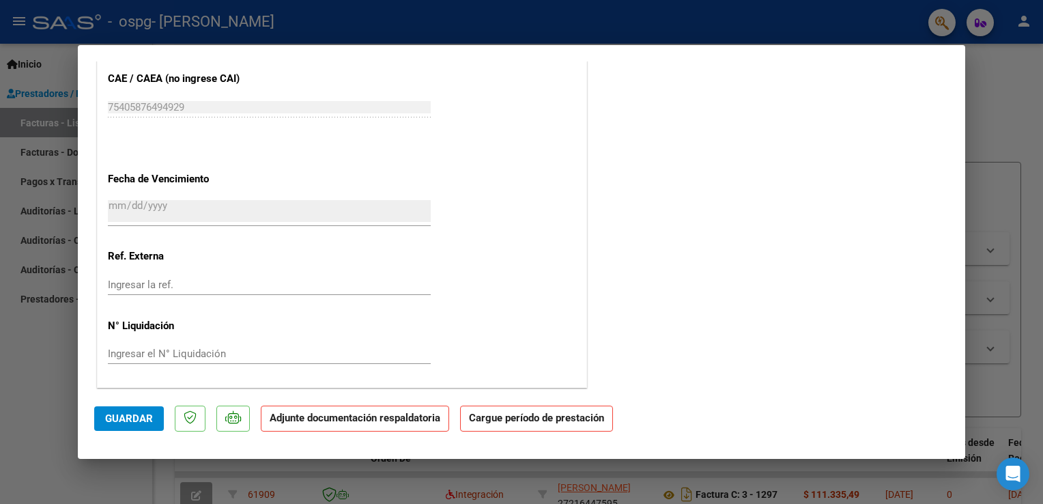
click at [486, 424] on strong "Cargue período de prestación" at bounding box center [536, 418] width 153 height 27
click at [531, 425] on strong "Cargue período de prestación" at bounding box center [536, 418] width 153 height 27
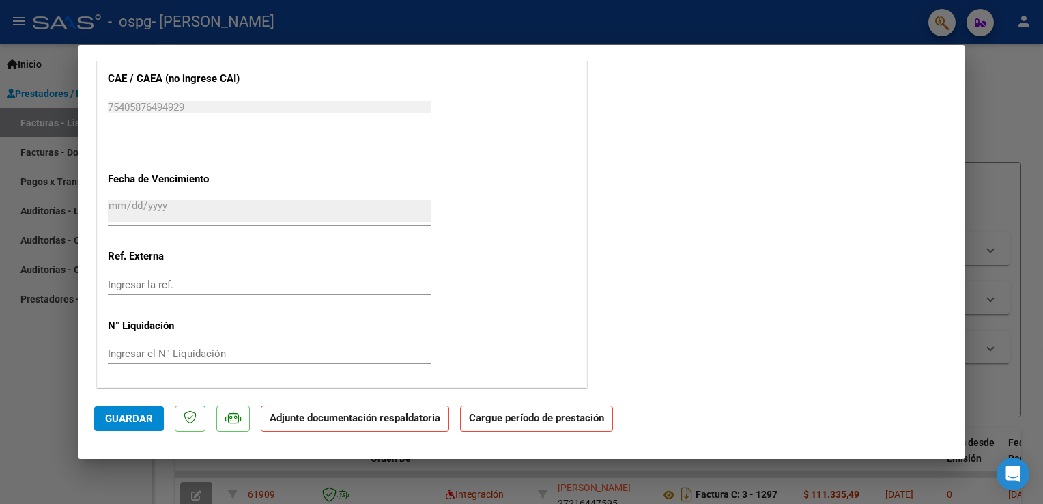
drag, startPoint x: 531, startPoint y: 425, endPoint x: 517, endPoint y: 415, distance: 17.1
click at [517, 415] on strong "Cargue período de prestación" at bounding box center [536, 418] width 153 height 27
click at [235, 418] on icon at bounding box center [233, 417] width 16 height 14
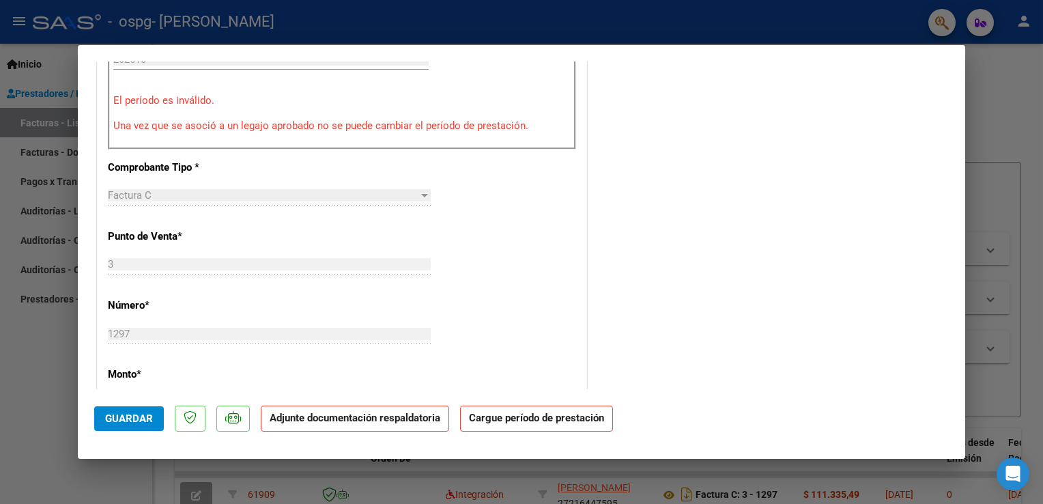
scroll to position [322, 0]
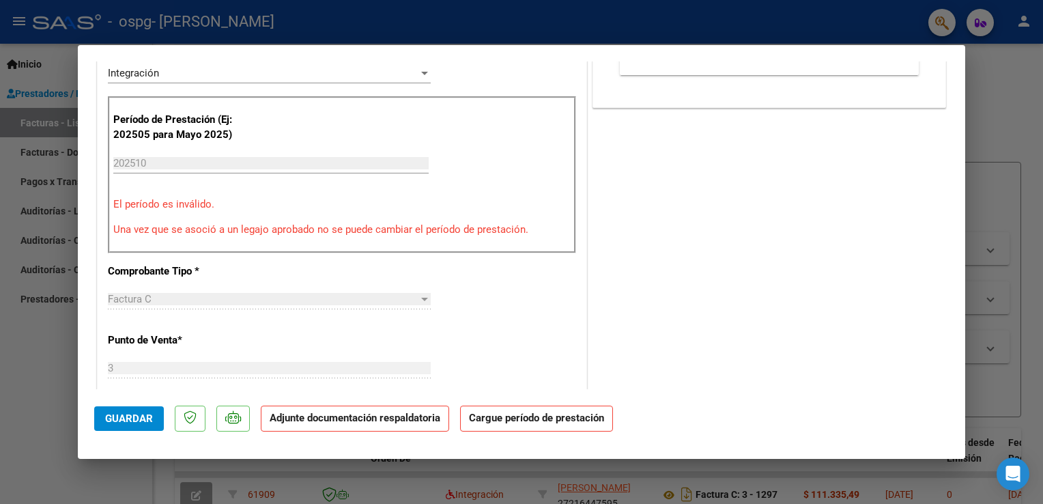
click at [128, 157] on input "202510" at bounding box center [270, 163] width 315 height 12
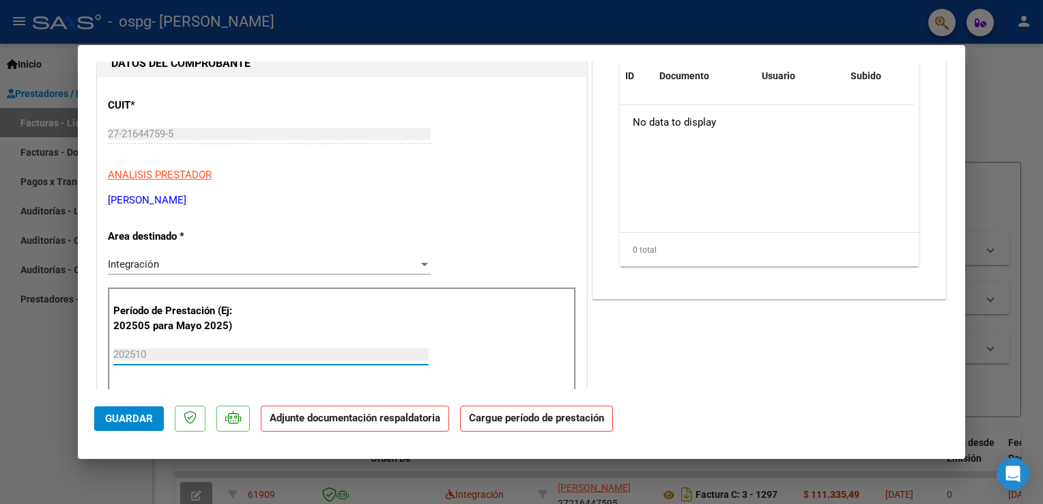
scroll to position [117, 0]
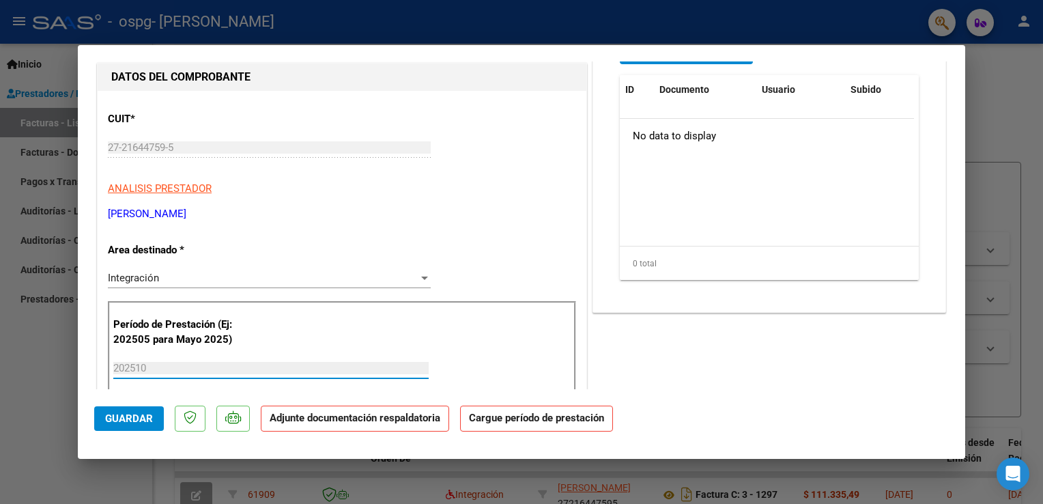
click at [421, 277] on div at bounding box center [424, 277] width 7 height 3
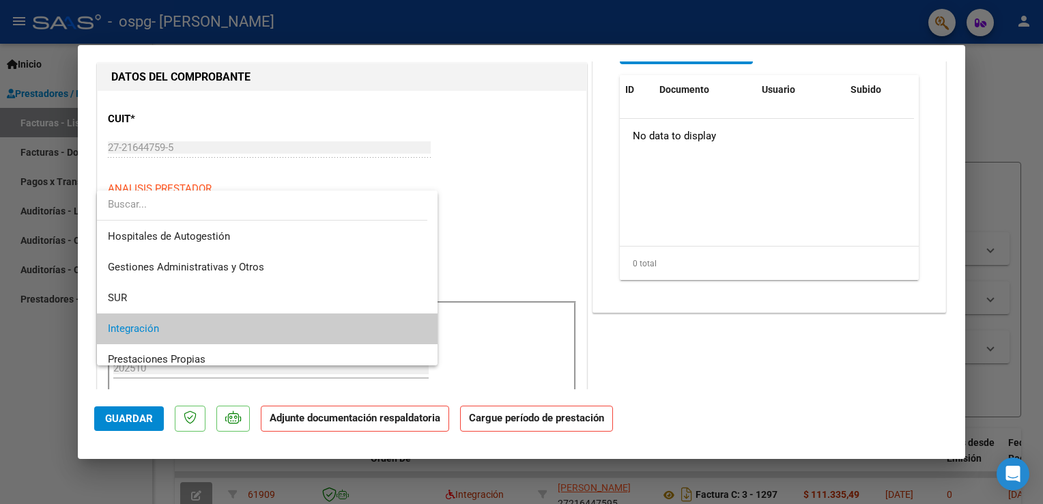
scroll to position [51, 0]
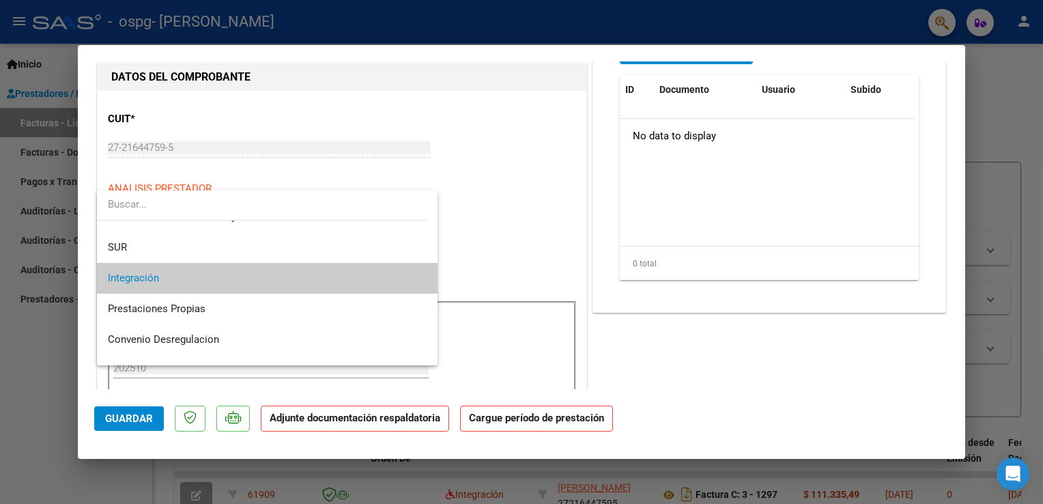
click at [106, 280] on mat-option "Integración" at bounding box center [267, 278] width 341 height 31
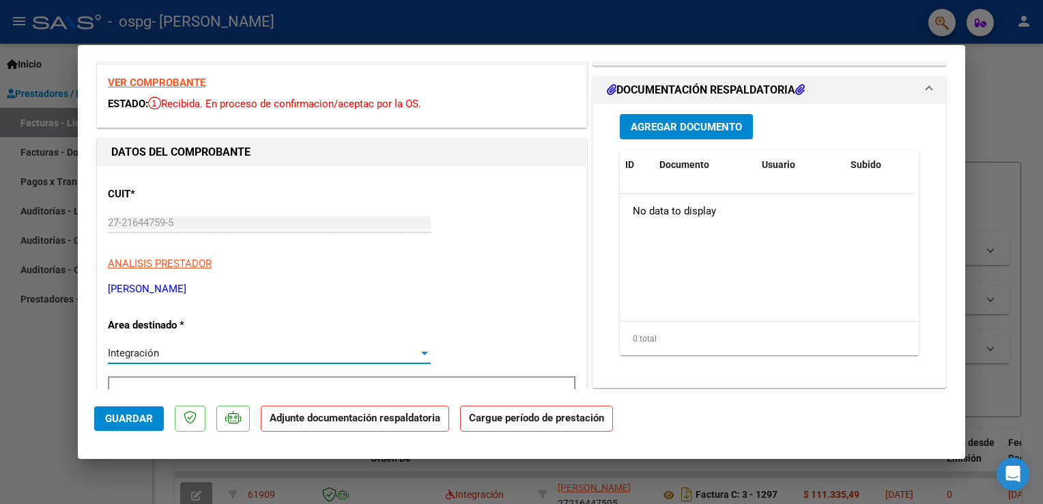
scroll to position [0, 0]
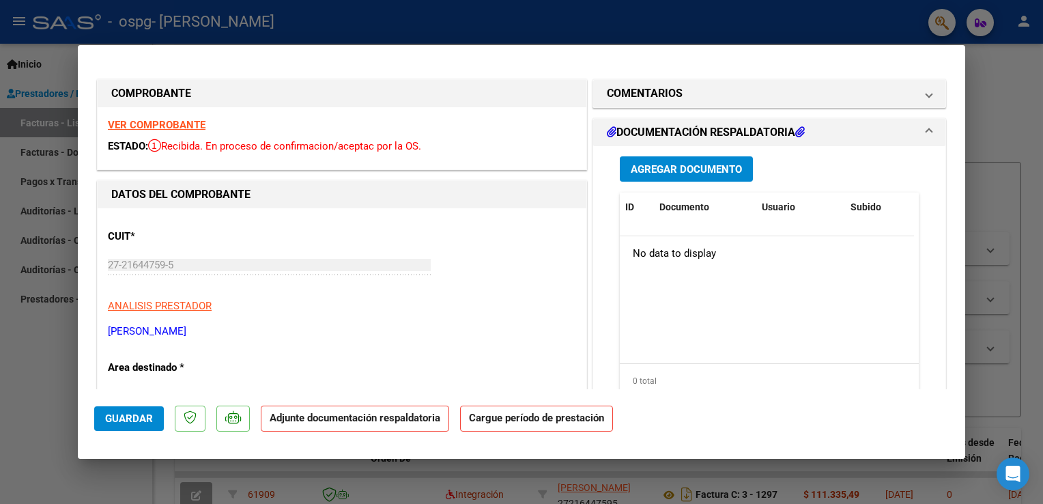
click at [1016, 180] on div at bounding box center [521, 252] width 1043 height 504
type input "$ 0,00"
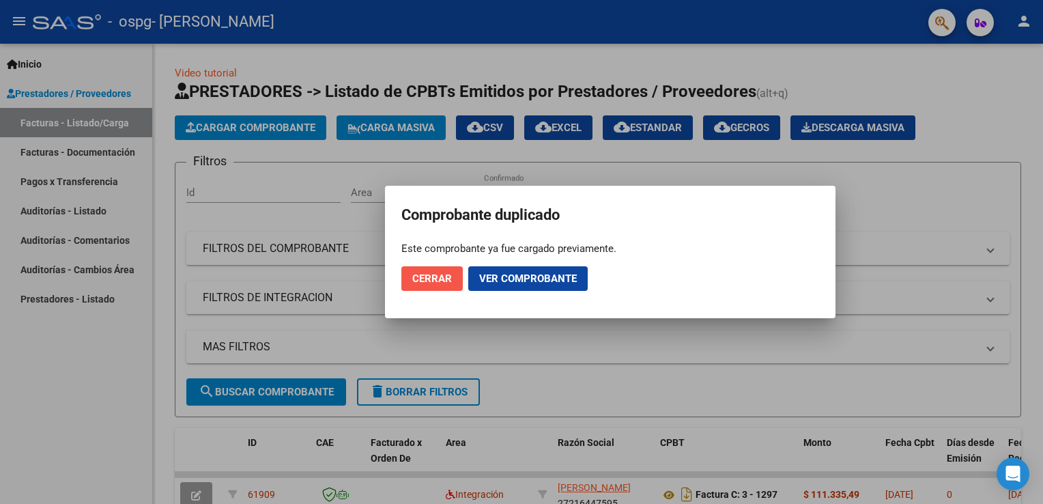
click at [441, 275] on span "Cerrar" at bounding box center [432, 278] width 40 height 12
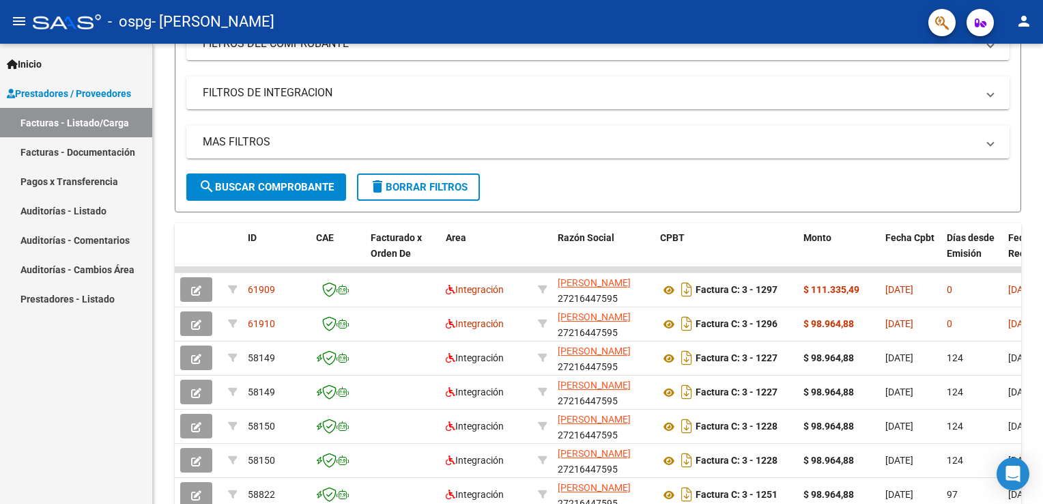
scroll to position [341, 0]
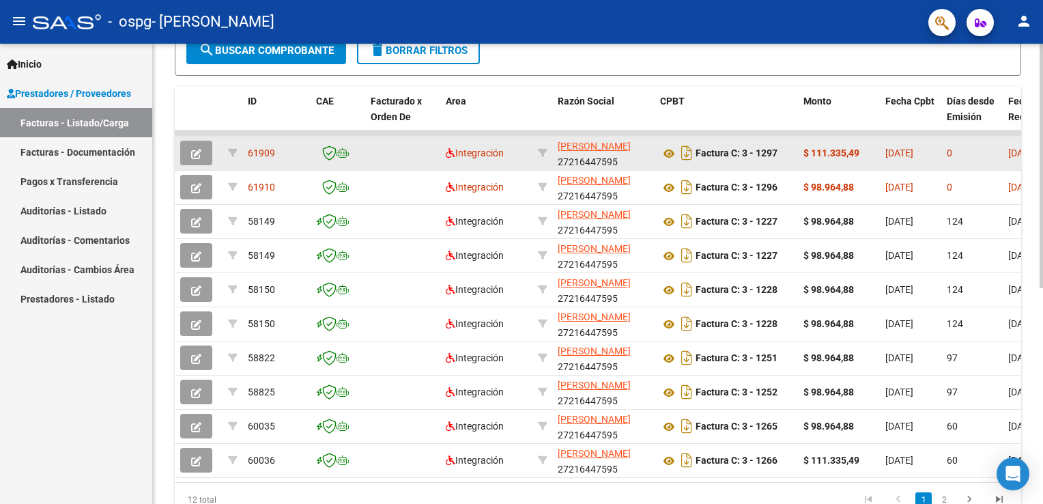
click at [194, 149] on icon "button" at bounding box center [196, 154] width 10 height 10
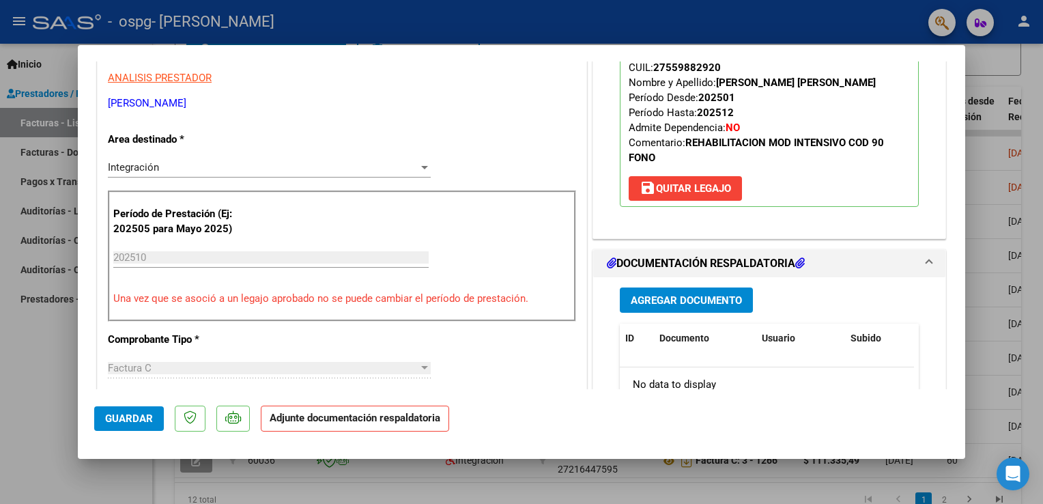
scroll to position [160, 0]
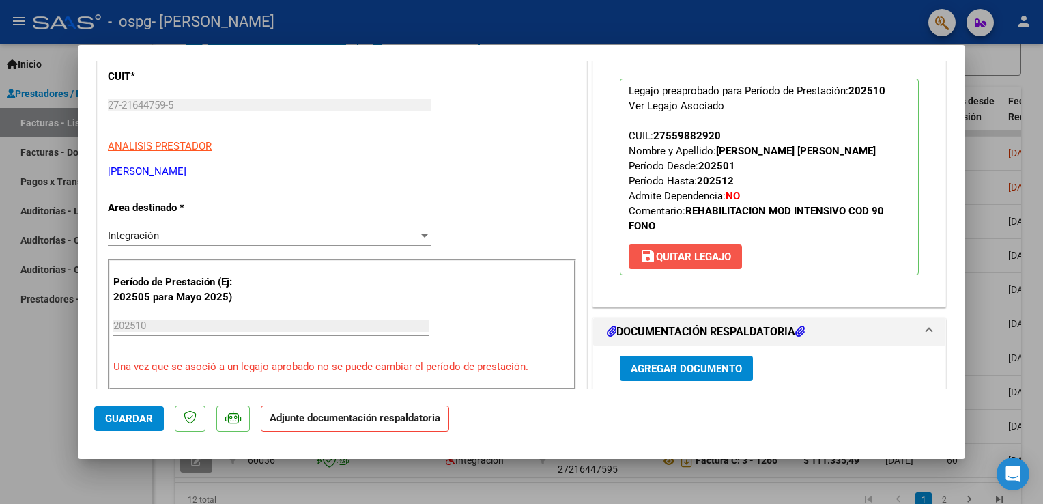
click at [685, 258] on span "save [PERSON_NAME]" at bounding box center [685, 257] width 91 height 12
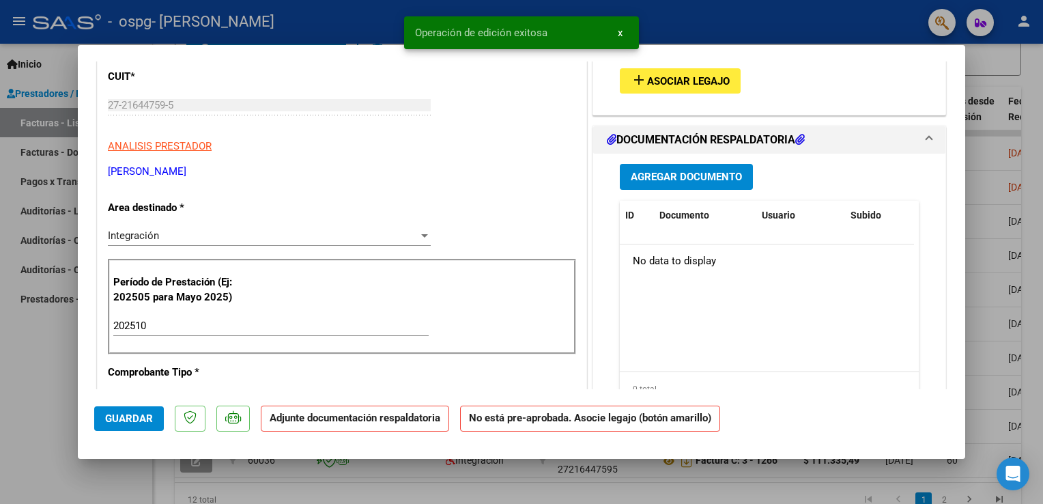
click at [154, 326] on input "202510" at bounding box center [270, 325] width 315 height 12
click at [148, 322] on input "202510" at bounding box center [270, 325] width 315 height 12
click at [139, 319] on input "202510" at bounding box center [270, 325] width 315 height 12
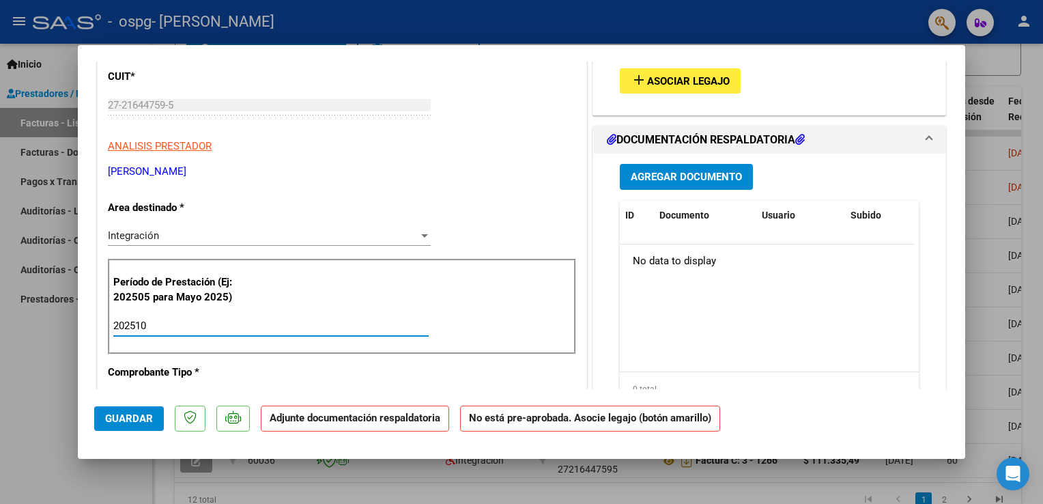
drag, startPoint x: 149, startPoint y: 323, endPoint x: 111, endPoint y: 330, distance: 39.6
click at [111, 330] on div "Período de Prestación (Ej: 202505 para [DATE]) 202510 Ingrese el Período de Pre…" at bounding box center [342, 307] width 468 height 96
type input "202509"
click at [668, 78] on span "Asociar Legajo" at bounding box center [688, 81] width 83 height 12
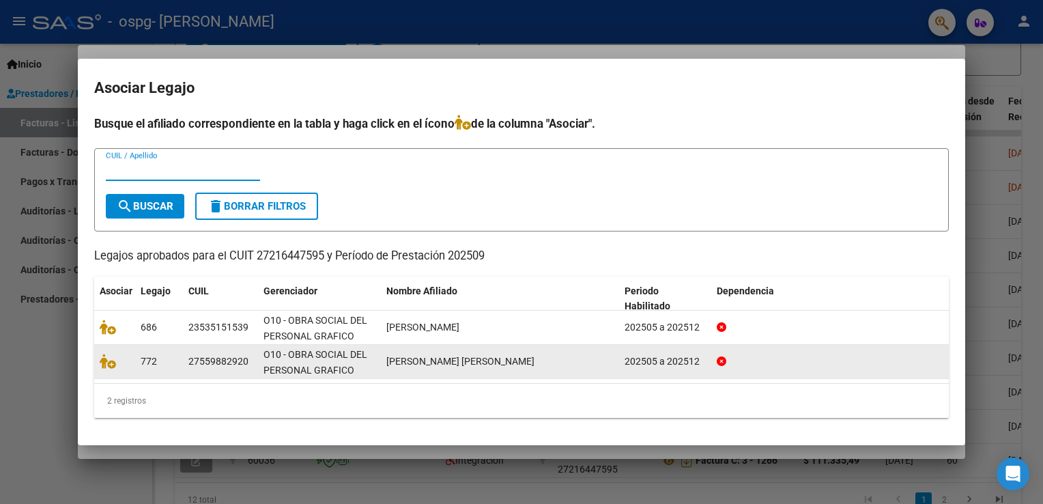
click at [425, 359] on span "[PERSON_NAME] [PERSON_NAME]" at bounding box center [460, 361] width 148 height 11
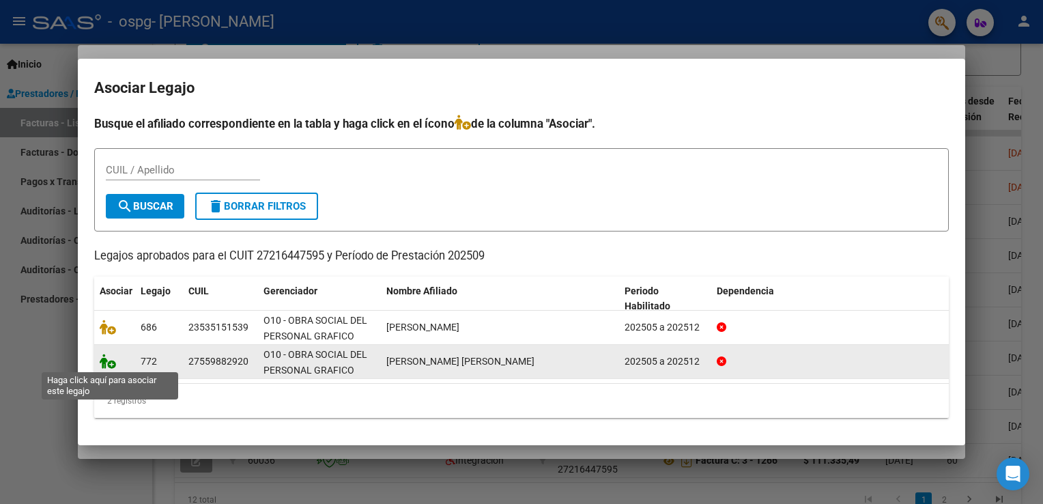
click at [109, 363] on icon at bounding box center [108, 361] width 16 height 15
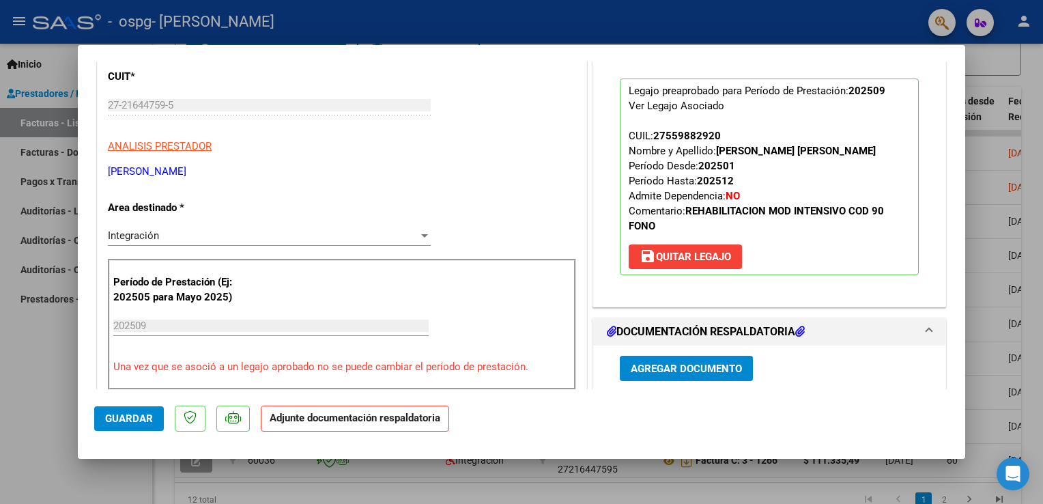
click at [714, 367] on span "Agregar Documento" at bounding box center [686, 368] width 111 height 12
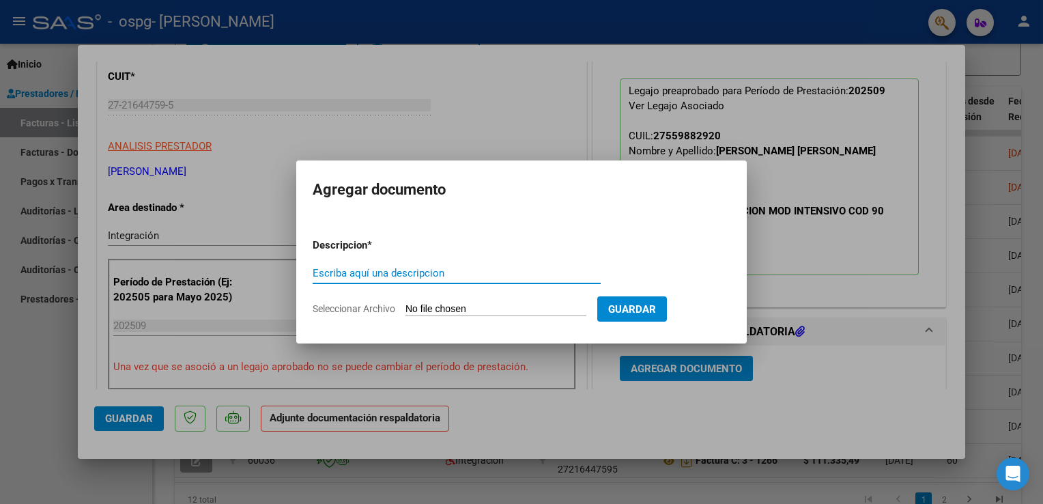
click at [453, 269] on input "Escriba aquí una descripcion" at bounding box center [457, 273] width 288 height 12
type input "PLANILLA ASISTENCIA"
click at [542, 311] on input "Seleccionar Archivo" at bounding box center [495, 309] width 181 height 13
type input "C:\fakepath\PLANILLA ASIST SEPTIEMBRE [PERSON_NAME] .pdf"
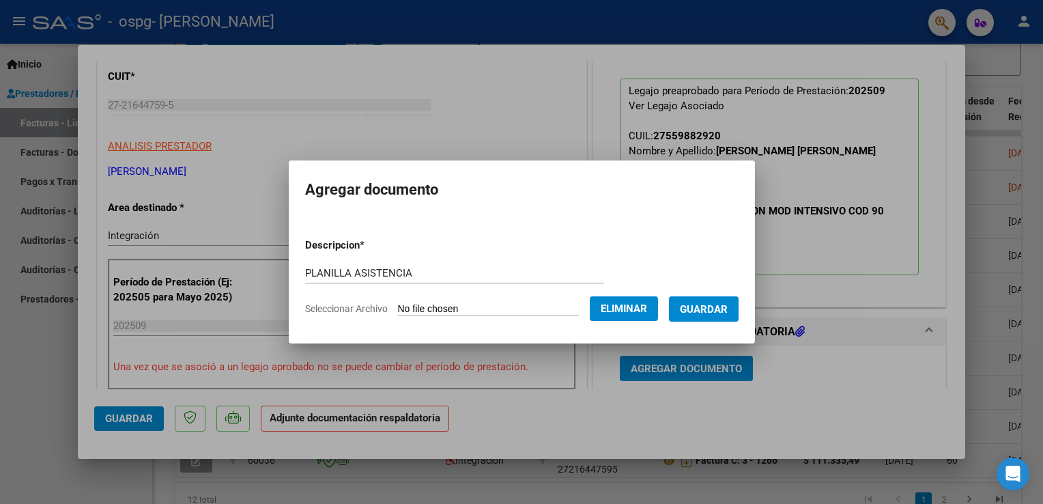
click at [710, 311] on span "Guardar" at bounding box center [704, 309] width 48 height 12
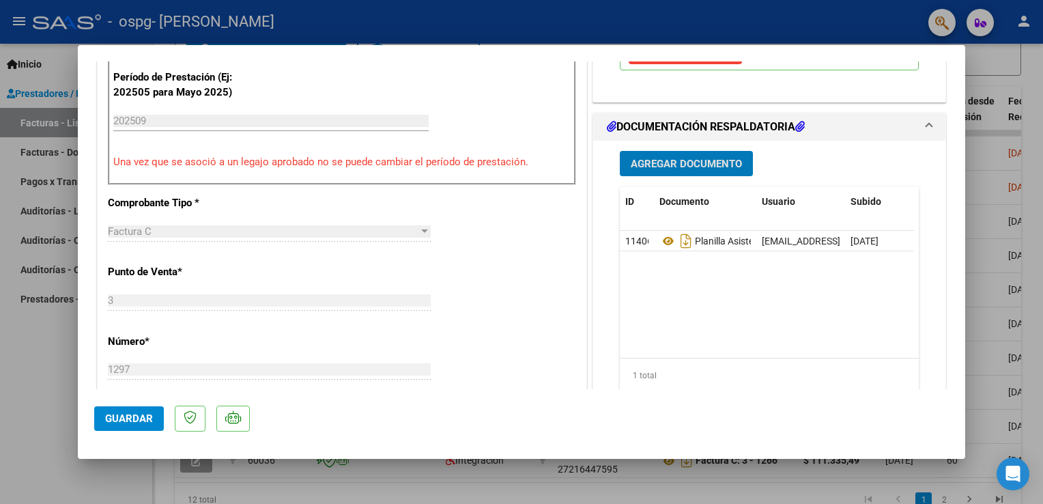
scroll to position [569, 0]
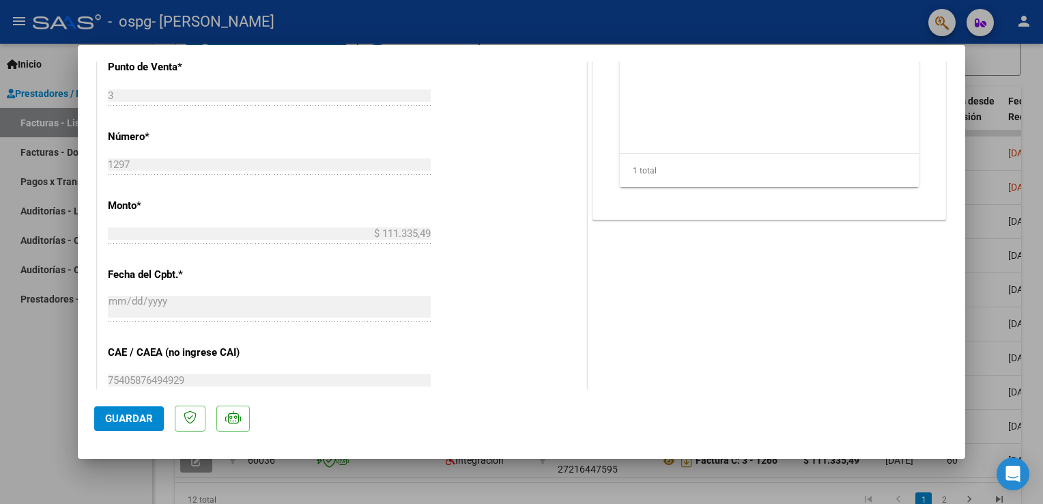
click at [134, 421] on span "Guardar" at bounding box center [129, 418] width 48 height 12
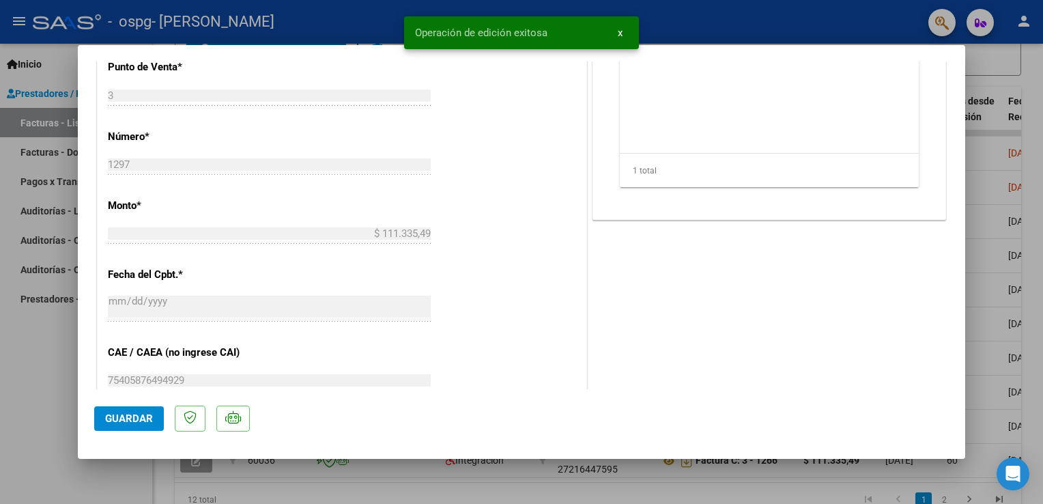
click at [990, 239] on div at bounding box center [521, 252] width 1043 height 504
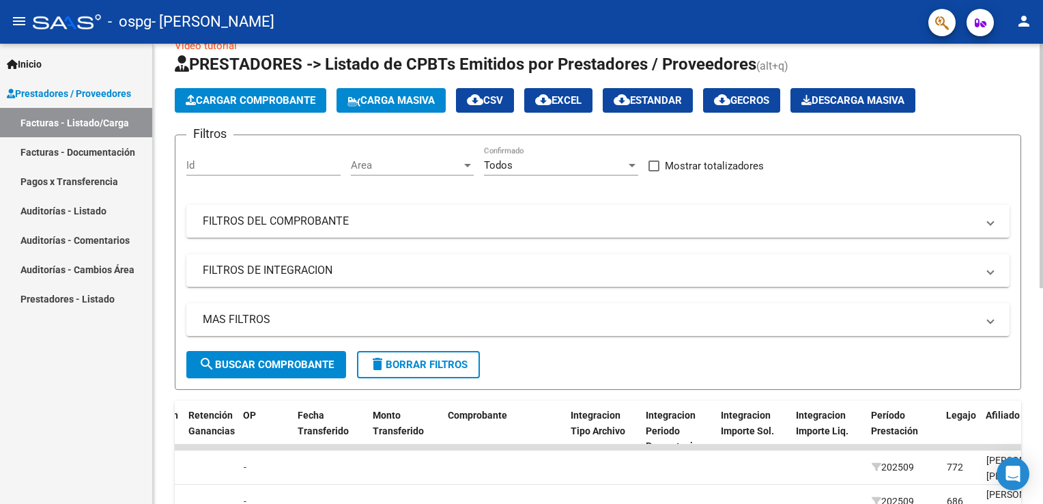
scroll to position [0, 0]
